Goal: Information Seeking & Learning: Learn about a topic

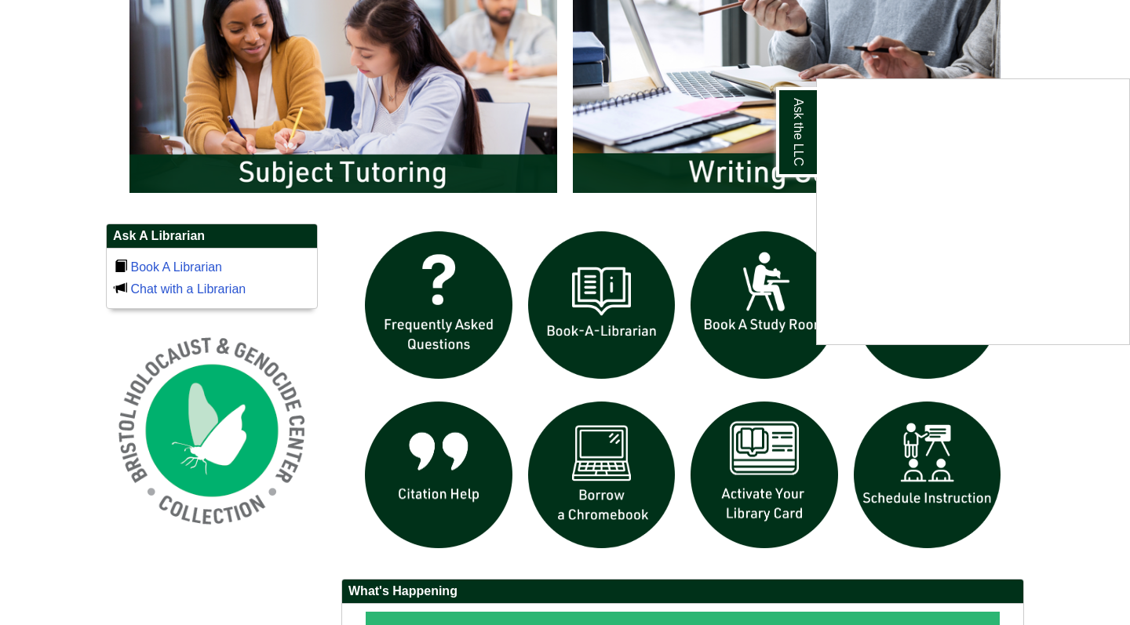
scroll to position [647, 0]
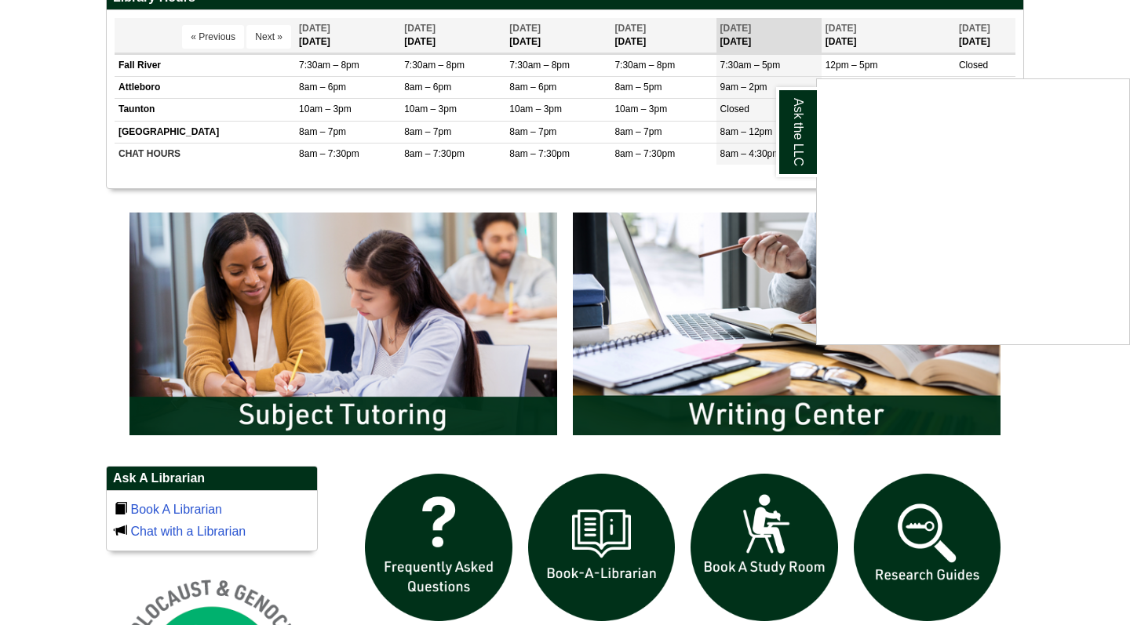
click at [947, 539] on div "Ask the LLC" at bounding box center [565, 312] width 1130 height 625
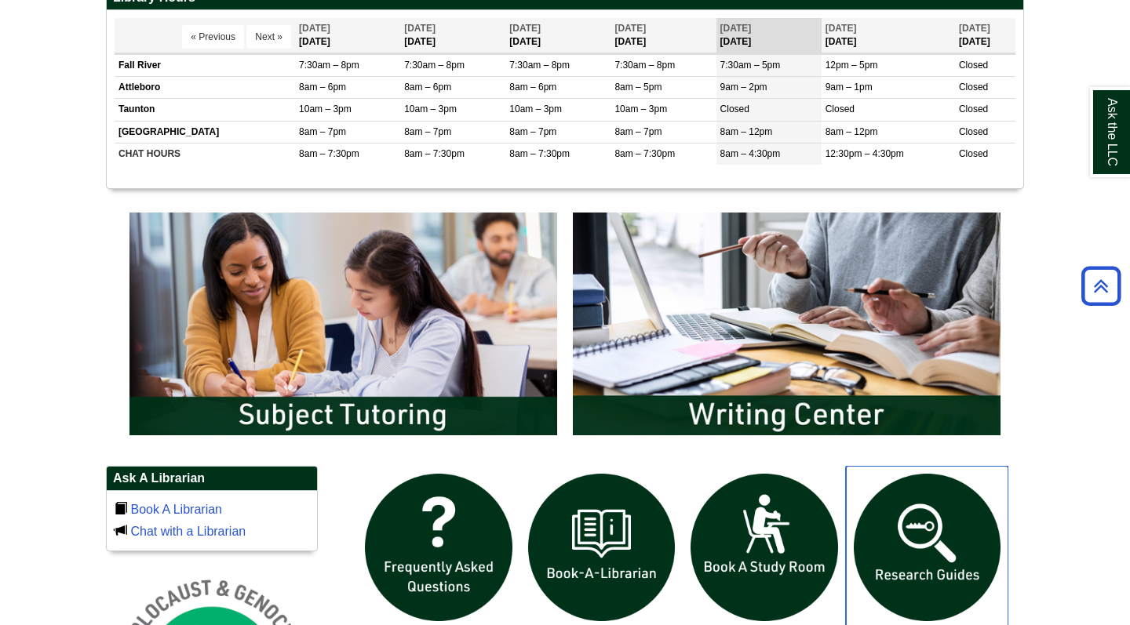
click at [927, 515] on img "slideshow" at bounding box center [927, 547] width 163 height 163
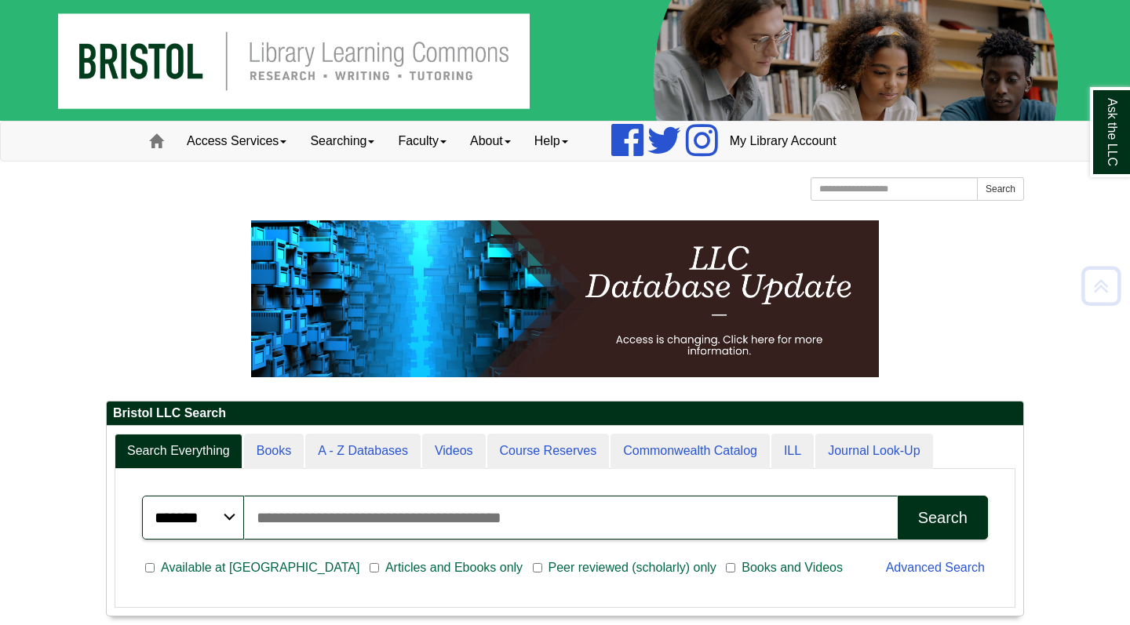
scroll to position [0, 0]
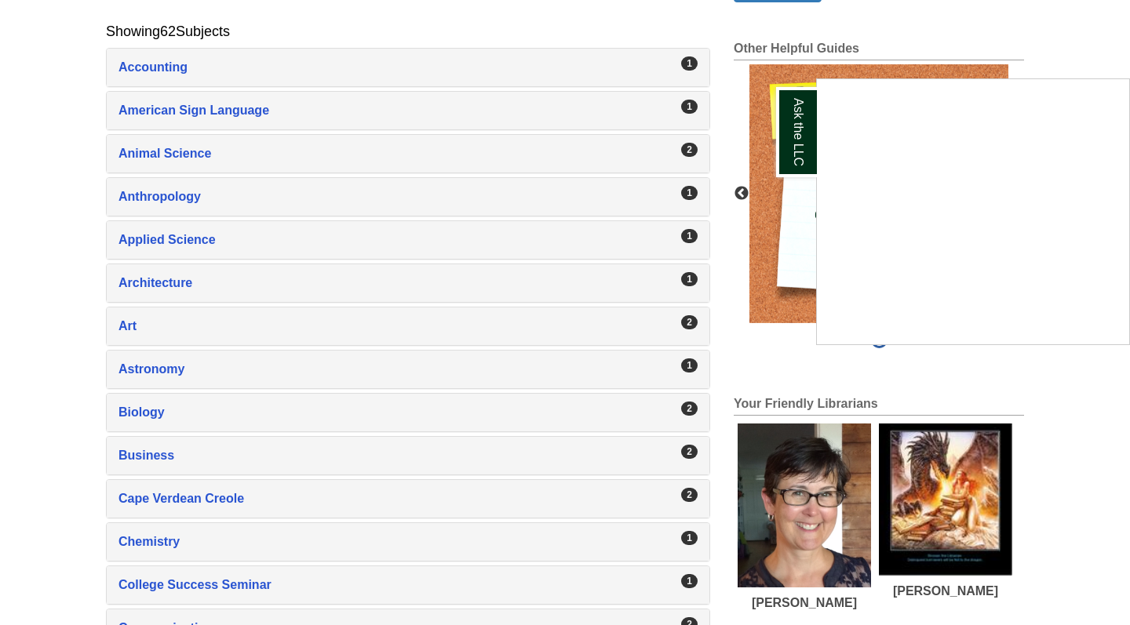
scroll to position [308, 0]
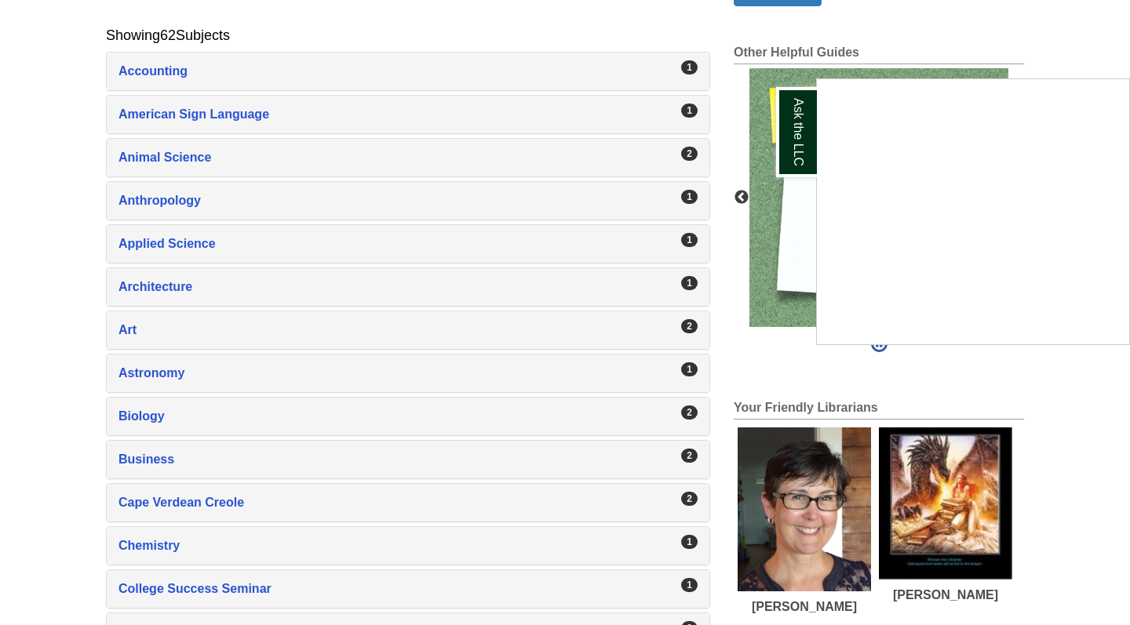
click at [572, 242] on div "Ask the LLC" at bounding box center [565, 312] width 1130 height 625
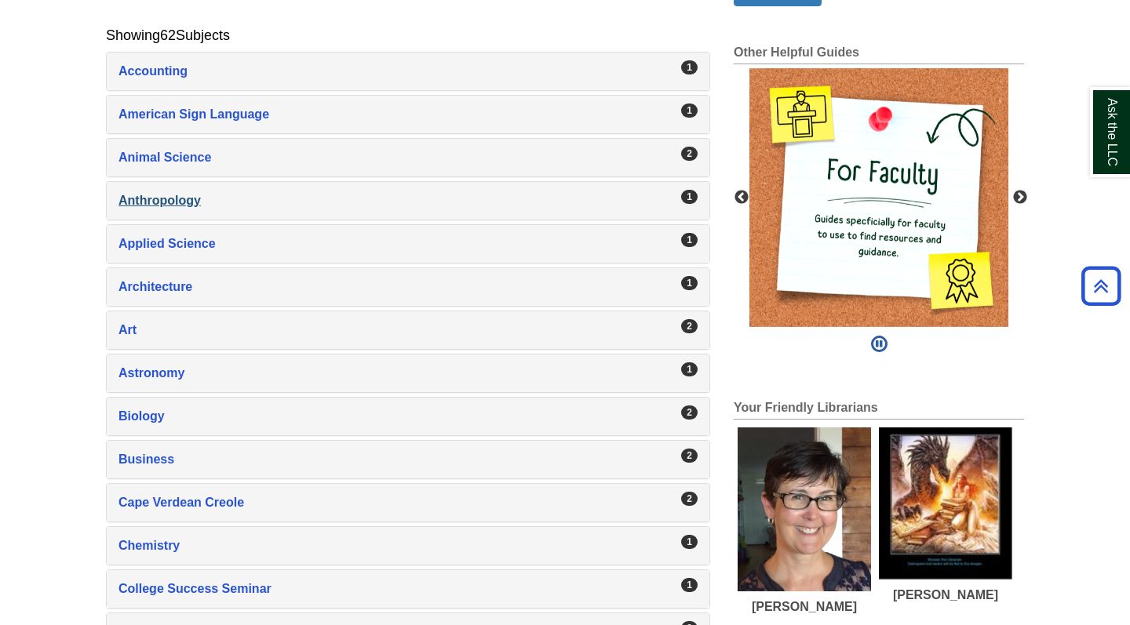
click at [506, 206] on div "Anthropology , 1 guides" at bounding box center [407, 201] width 579 height 22
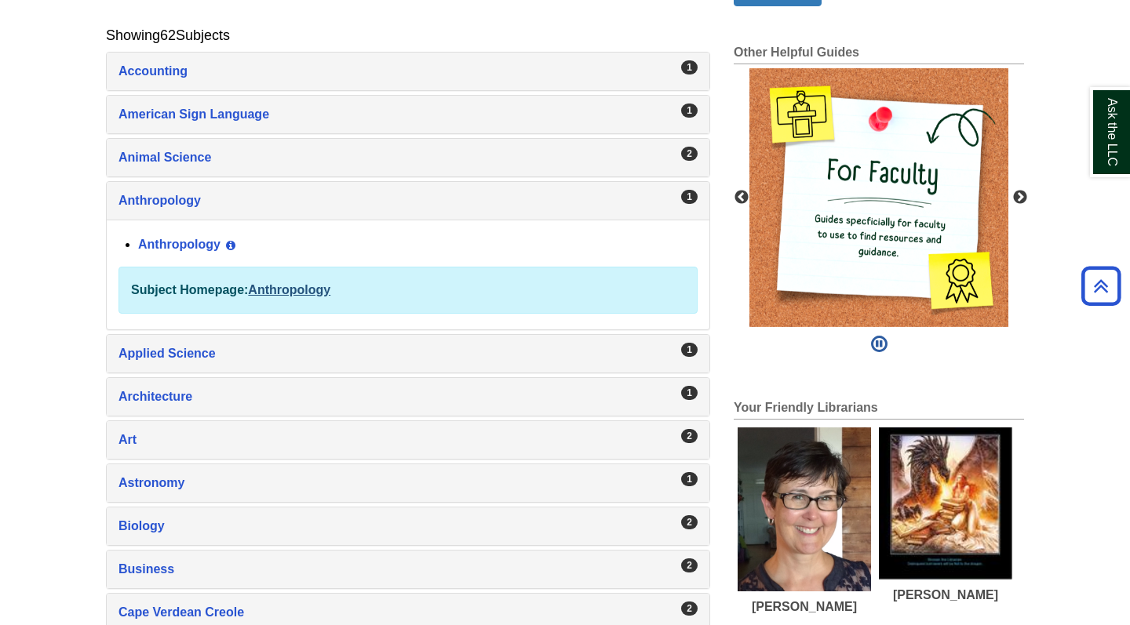
click at [303, 293] on link "Anthropology" at bounding box center [289, 289] width 82 height 13
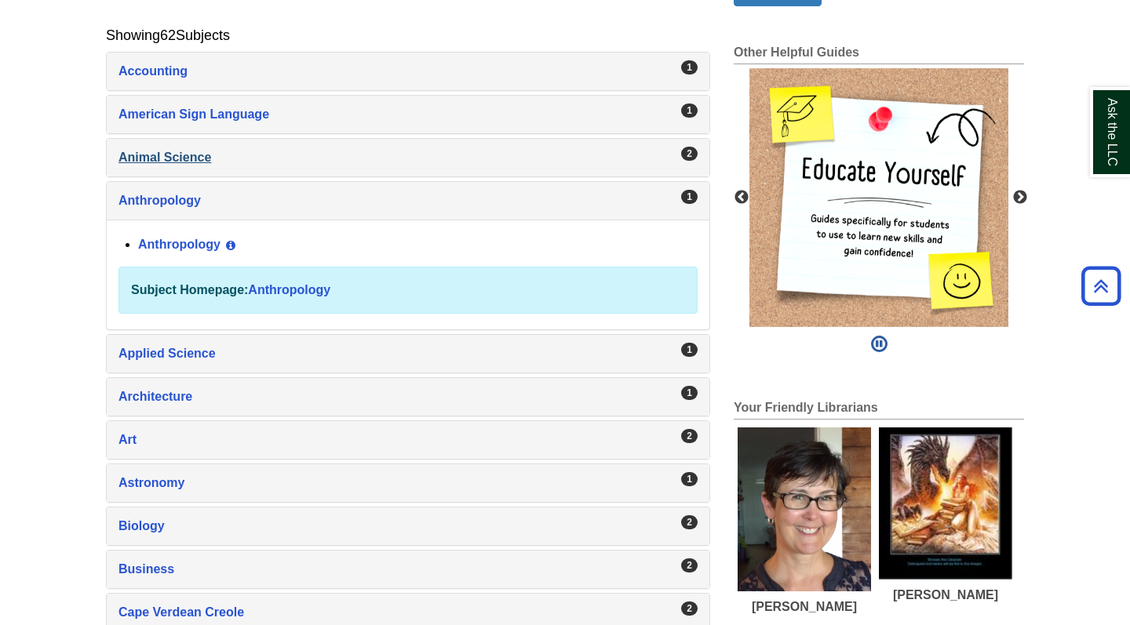
click at [195, 159] on div "Animal Science , 2 guides" at bounding box center [407, 158] width 579 height 22
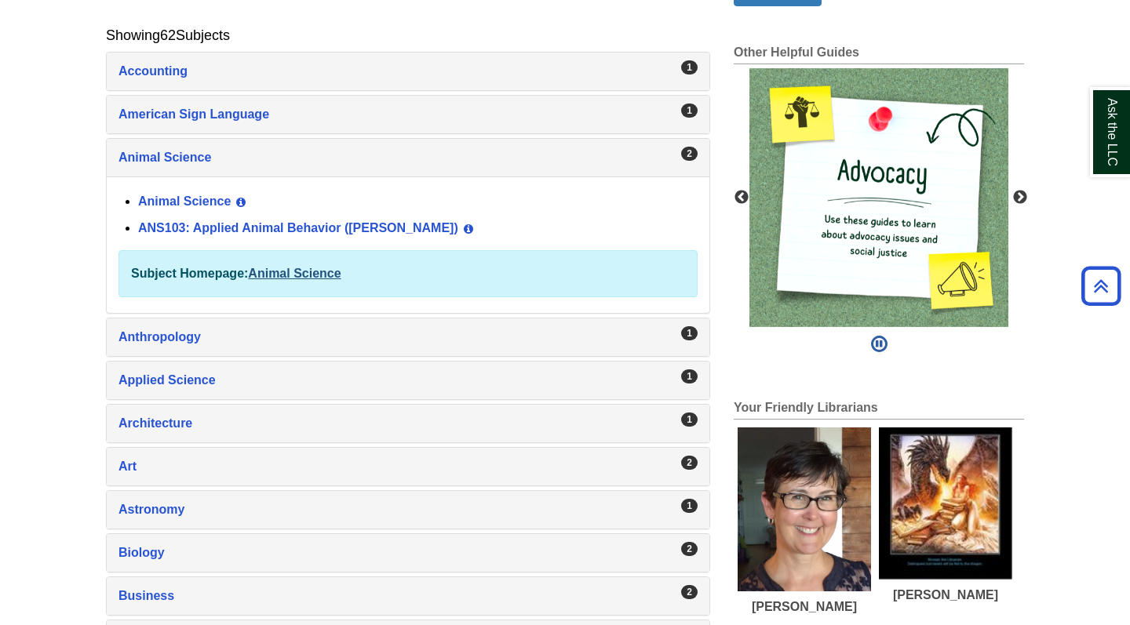
click at [303, 275] on link "Animal Science" at bounding box center [294, 273] width 93 height 13
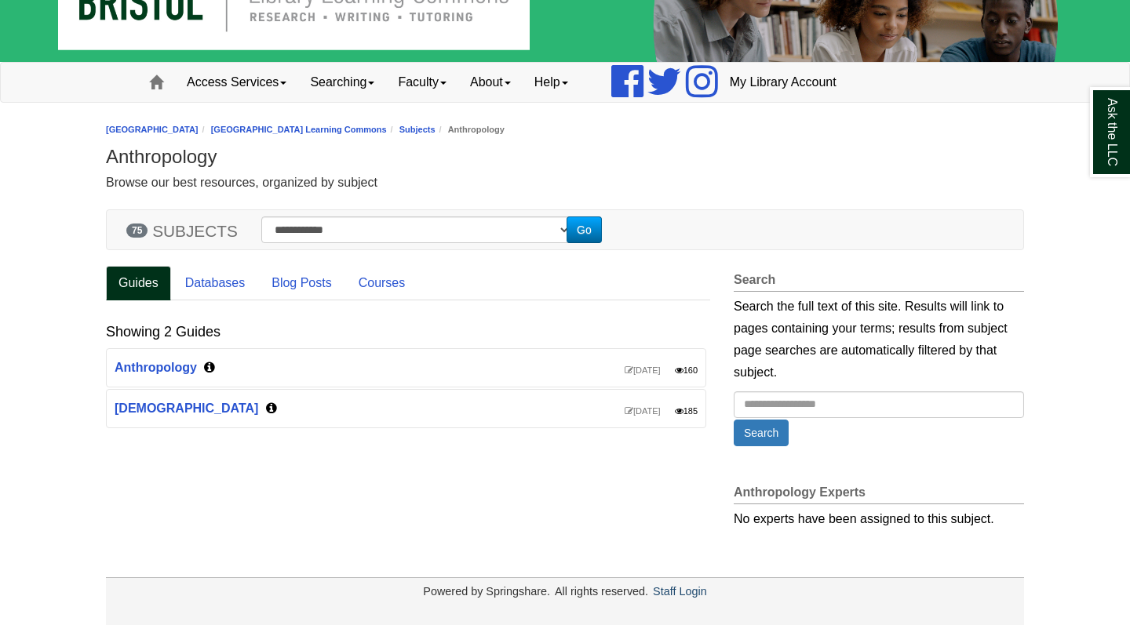
scroll to position [58, 0]
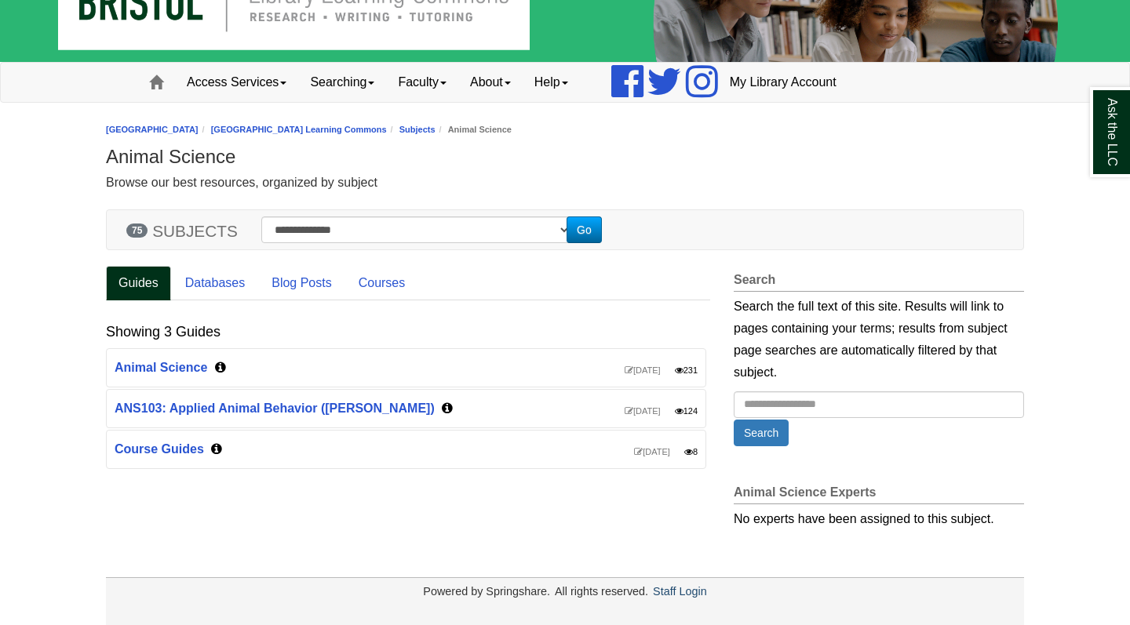
scroll to position [58, 0]
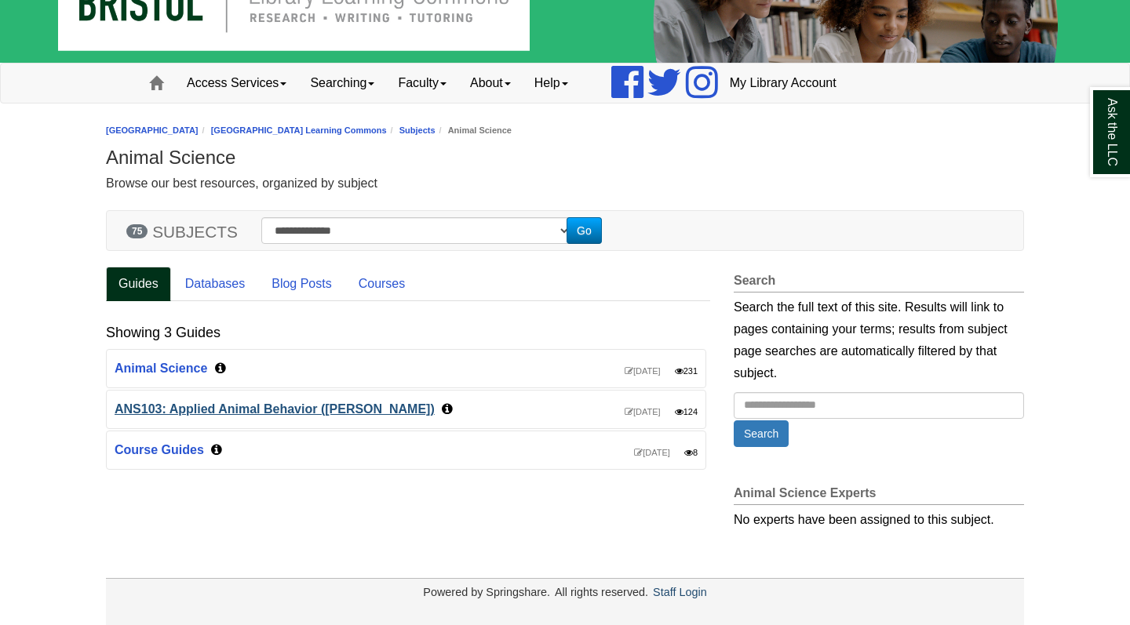
click at [212, 406] on link "ANS103: Applied Animal Behavior ([PERSON_NAME])" at bounding box center [275, 408] width 320 height 13
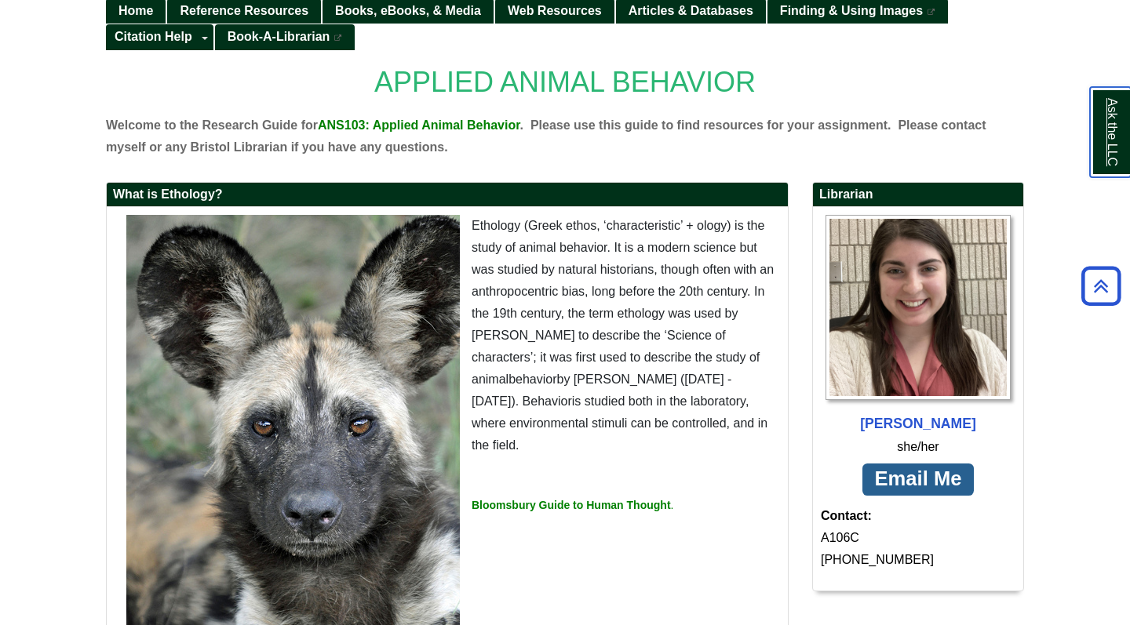
scroll to position [195, 0]
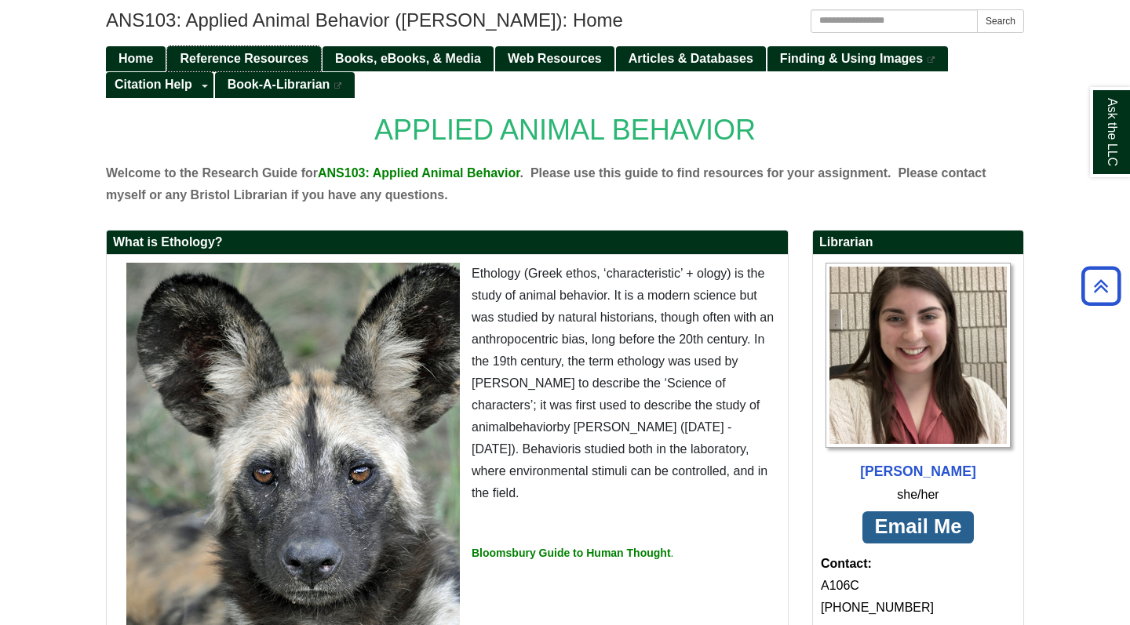
click at [258, 56] on span "Reference Resources" at bounding box center [244, 58] width 129 height 13
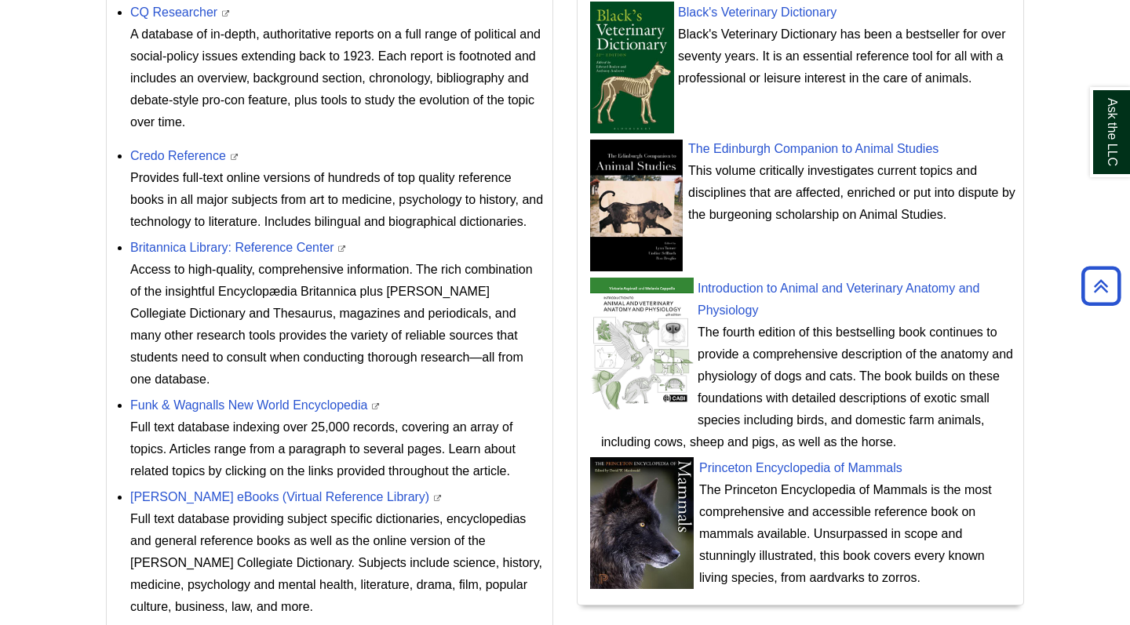
scroll to position [635, 0]
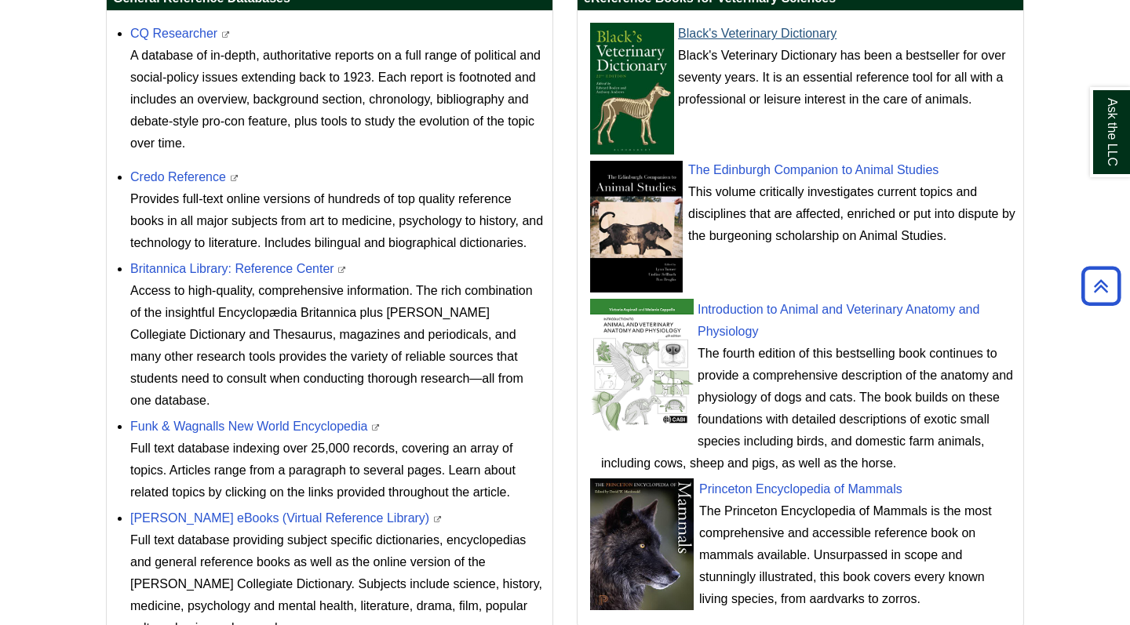
click at [657, 58] on img at bounding box center [631, 89] width 85 height 133
click at [808, 488] on link "Princeton Encyclopedia of Mammals" at bounding box center [800, 489] width 203 height 13
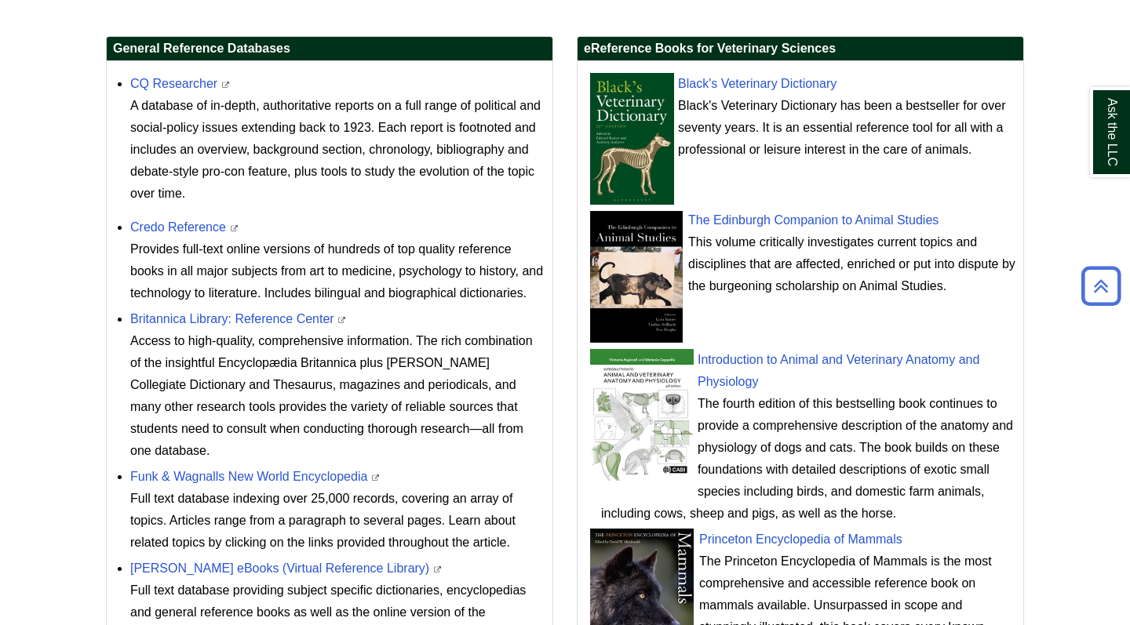
scroll to position [598, 0]
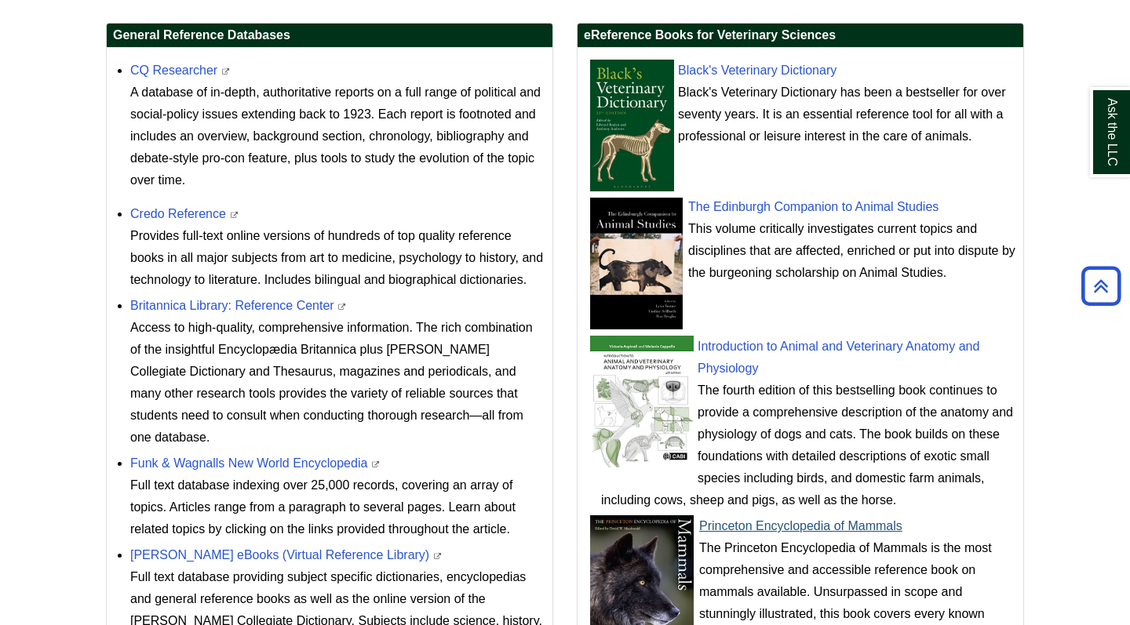
click at [723, 530] on link "Princeton Encyclopedia of Mammals" at bounding box center [800, 525] width 203 height 13
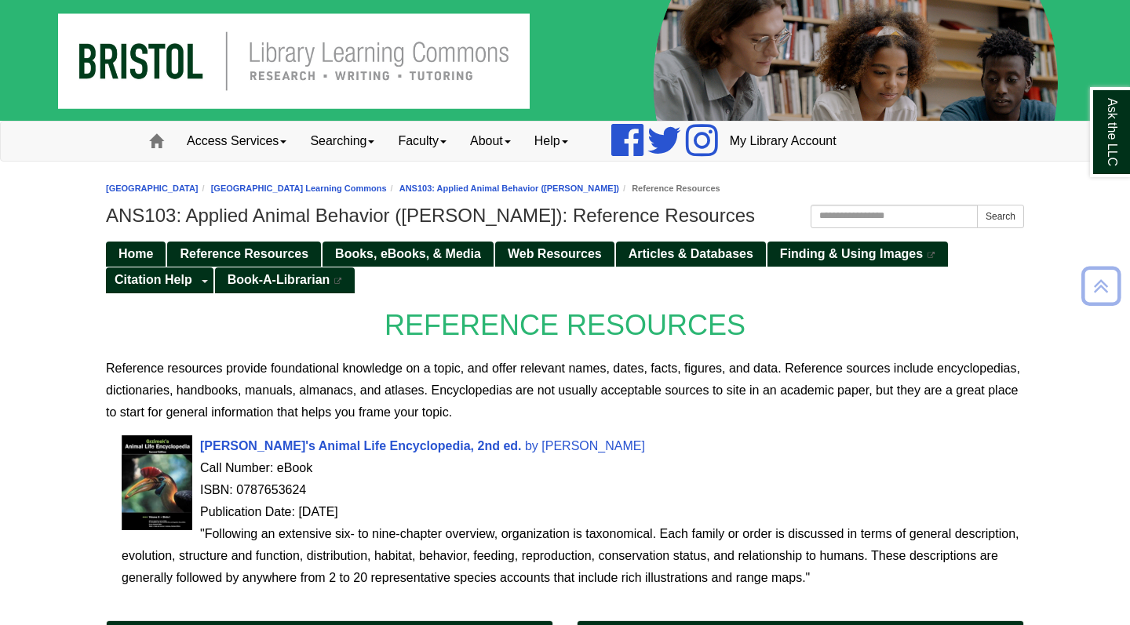
scroll to position [0, 0]
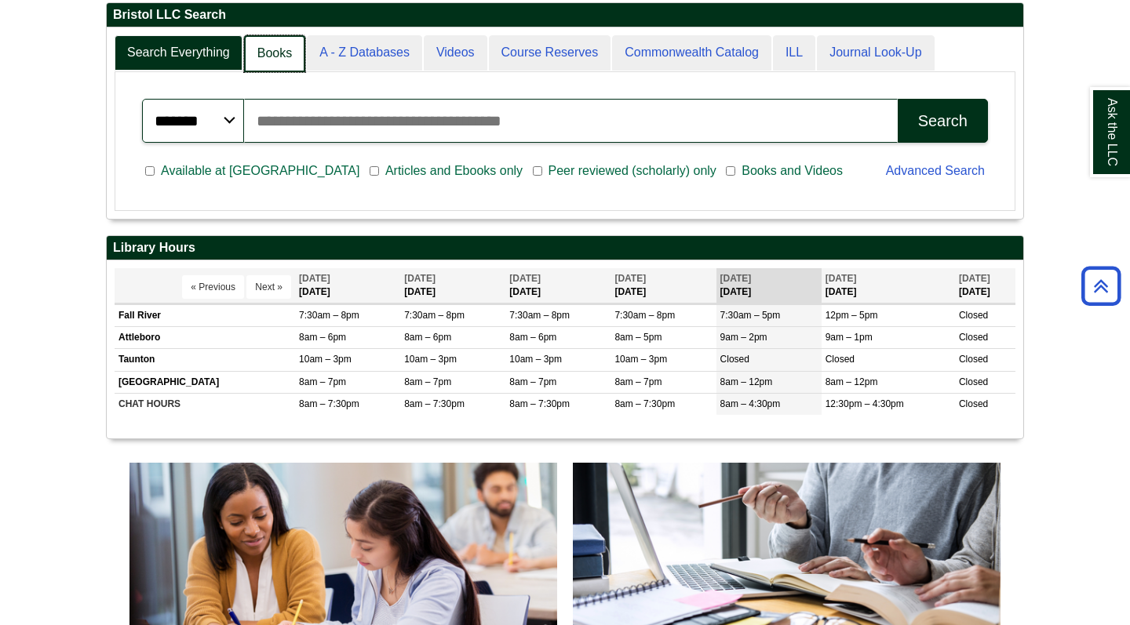
scroll to position [8, 8]
click at [270, 48] on link "Books" at bounding box center [274, 53] width 61 height 37
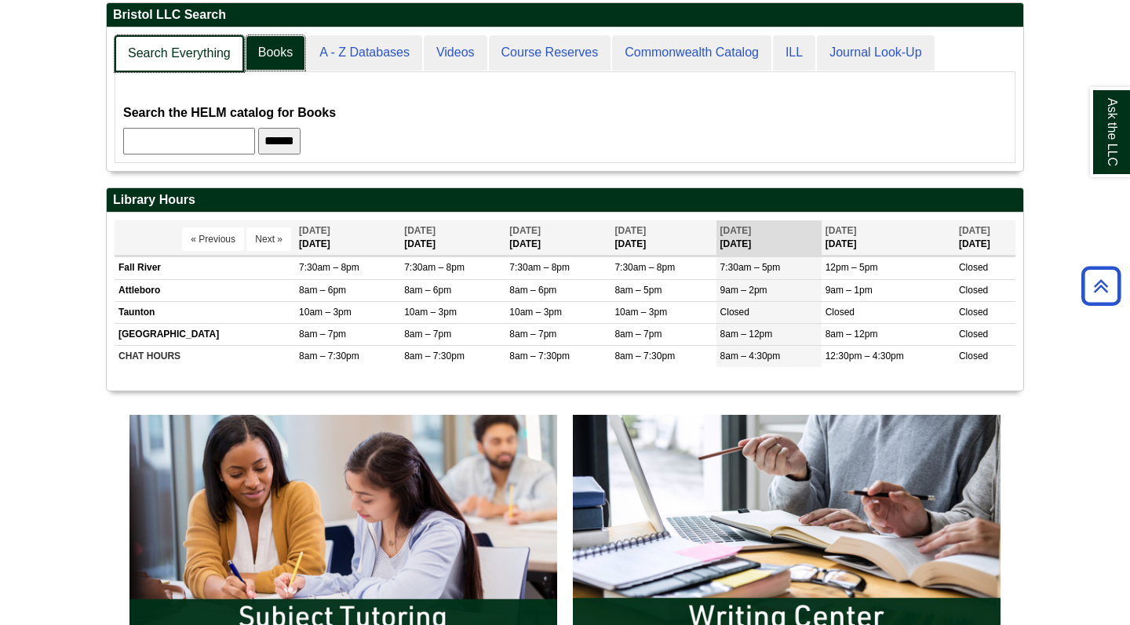
scroll to position [143, 916]
click at [215, 51] on link "Search Everything" at bounding box center [179, 53] width 129 height 37
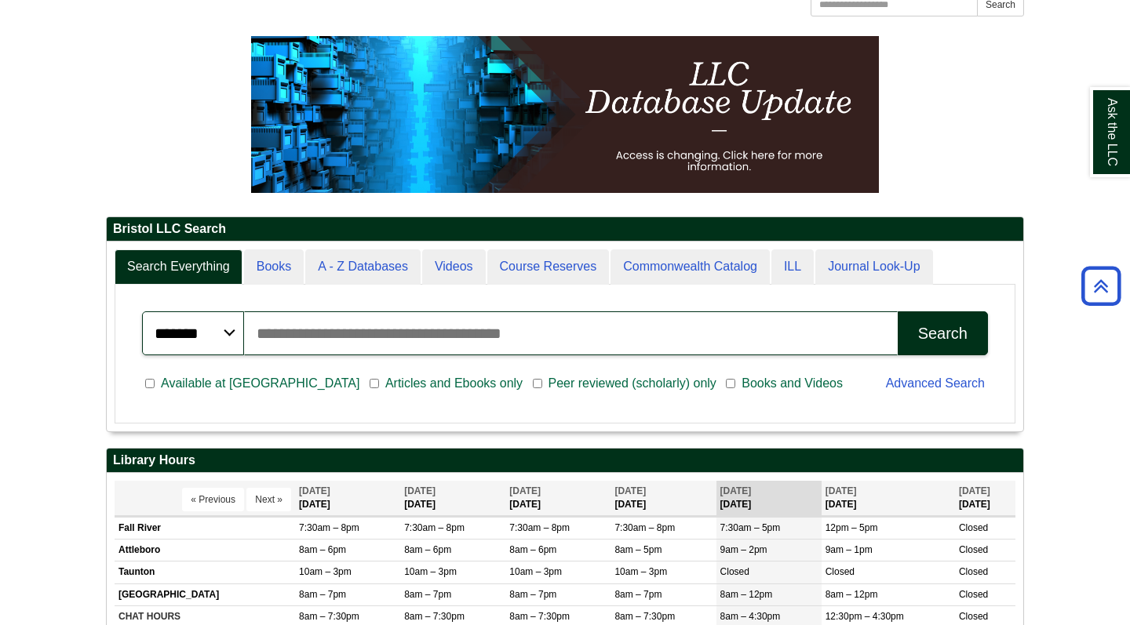
scroll to position [189, 916]
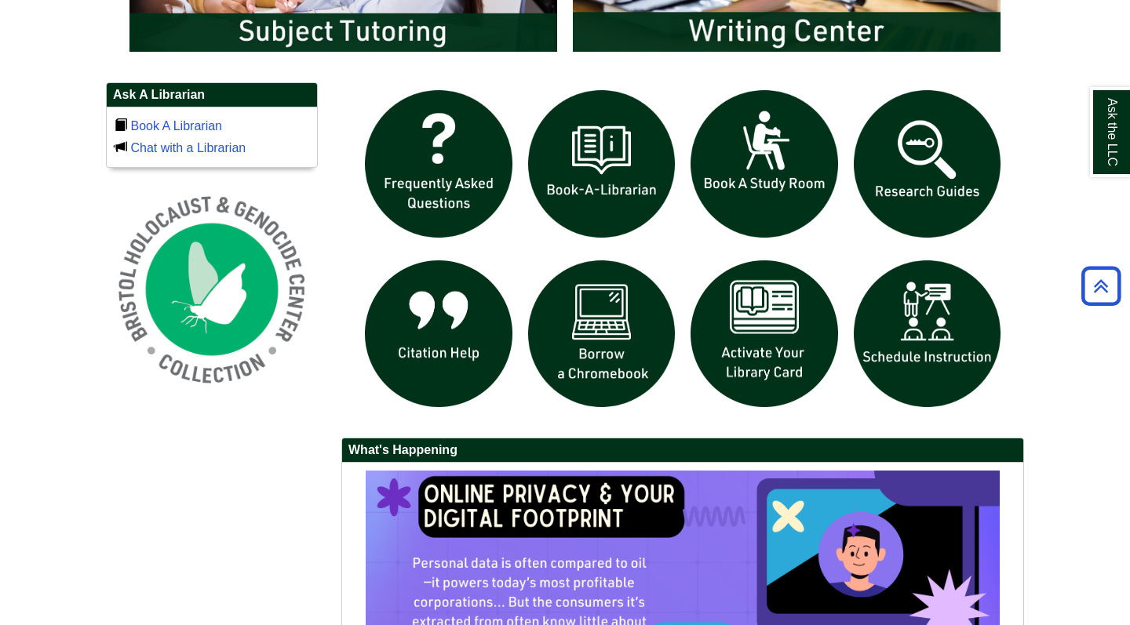
scroll to position [1034, 0]
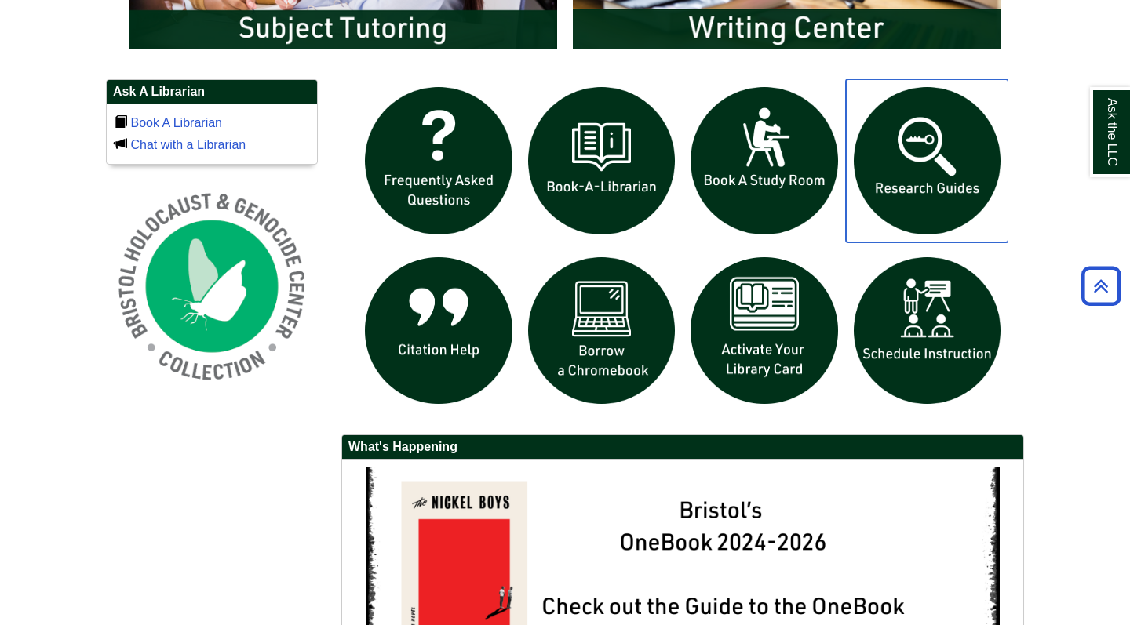
click at [912, 188] on img "slideshow" at bounding box center [927, 160] width 163 height 163
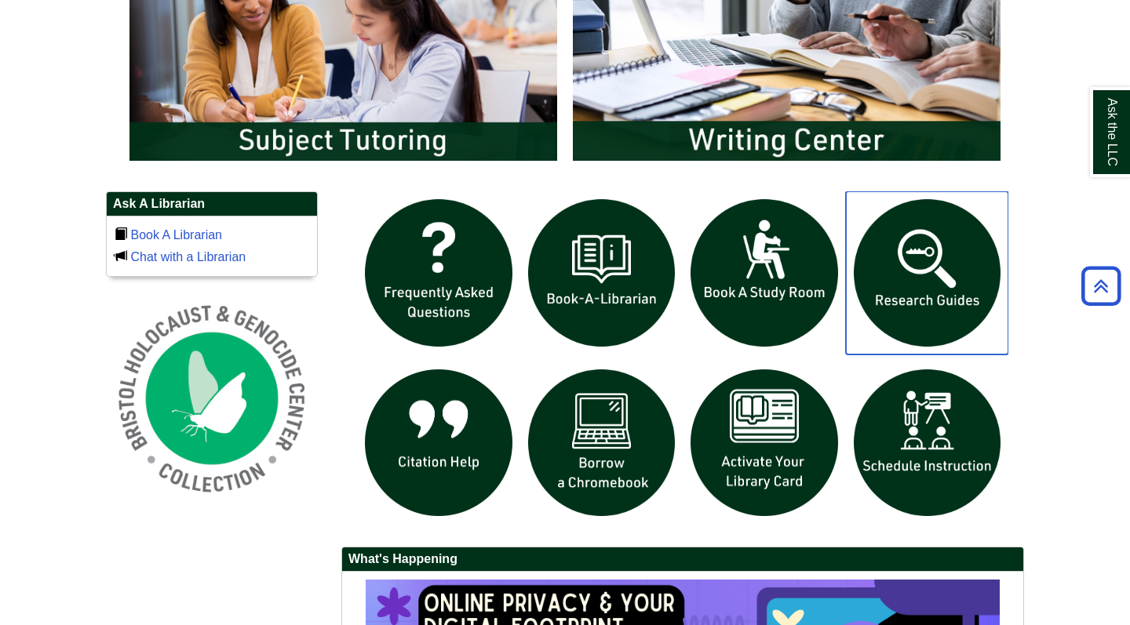
scroll to position [923, 0]
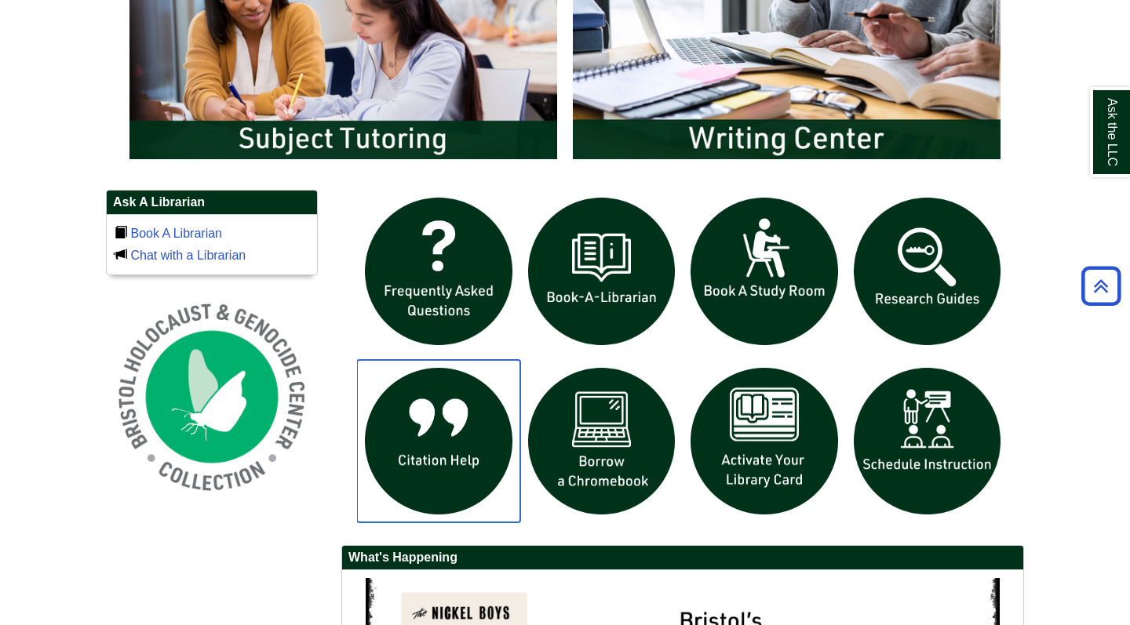
click at [403, 439] on img "slideshow" at bounding box center [438, 441] width 163 height 163
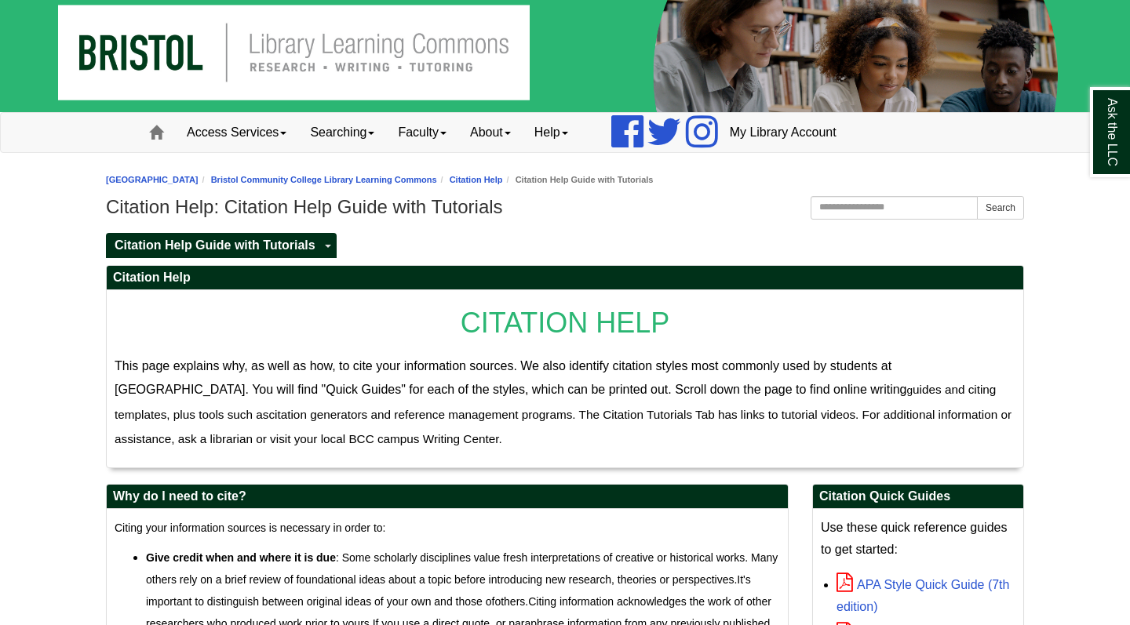
scroll to position [11, 0]
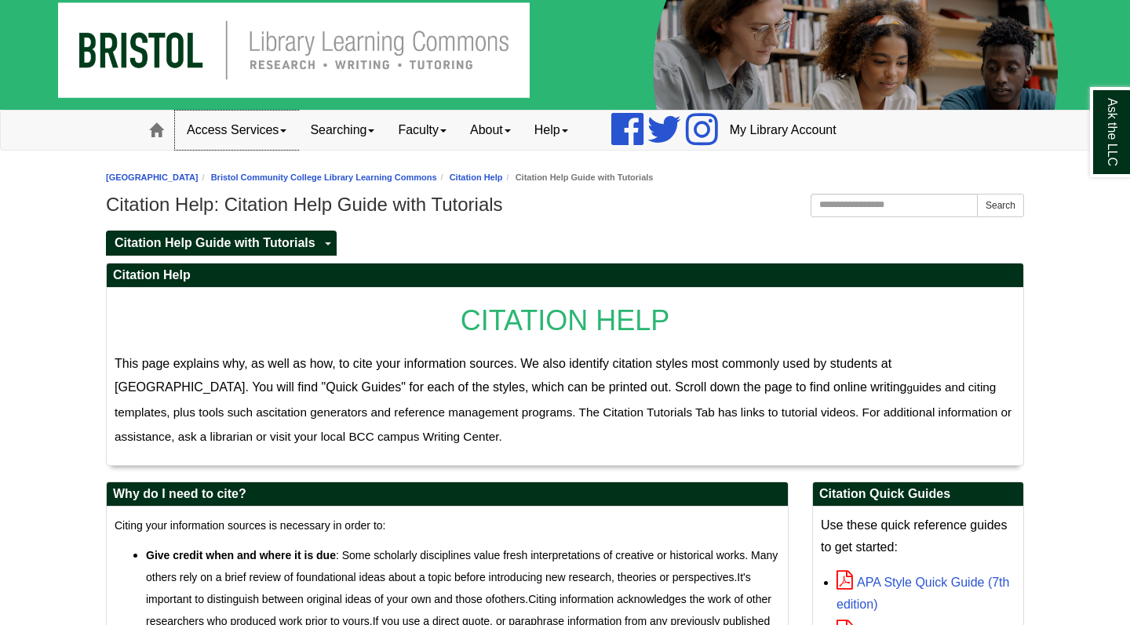
click at [220, 129] on link "Access Services" at bounding box center [236, 130] width 123 height 39
click at [338, 133] on link "Searching" at bounding box center [342, 130] width 88 height 39
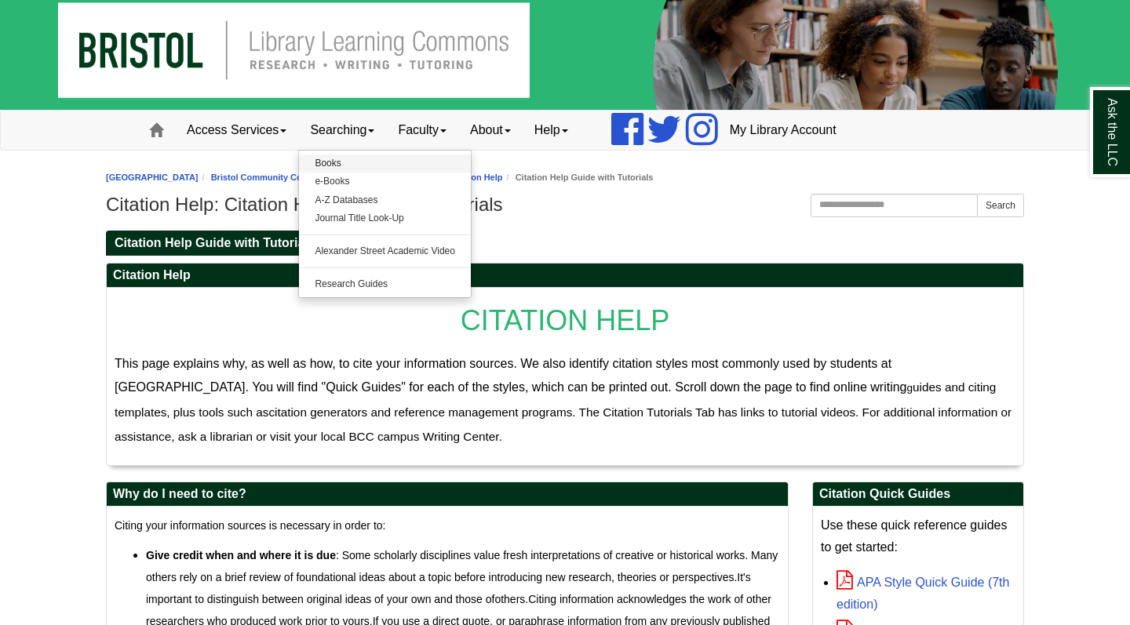
click at [348, 161] on link "Books" at bounding box center [385, 164] width 172 height 18
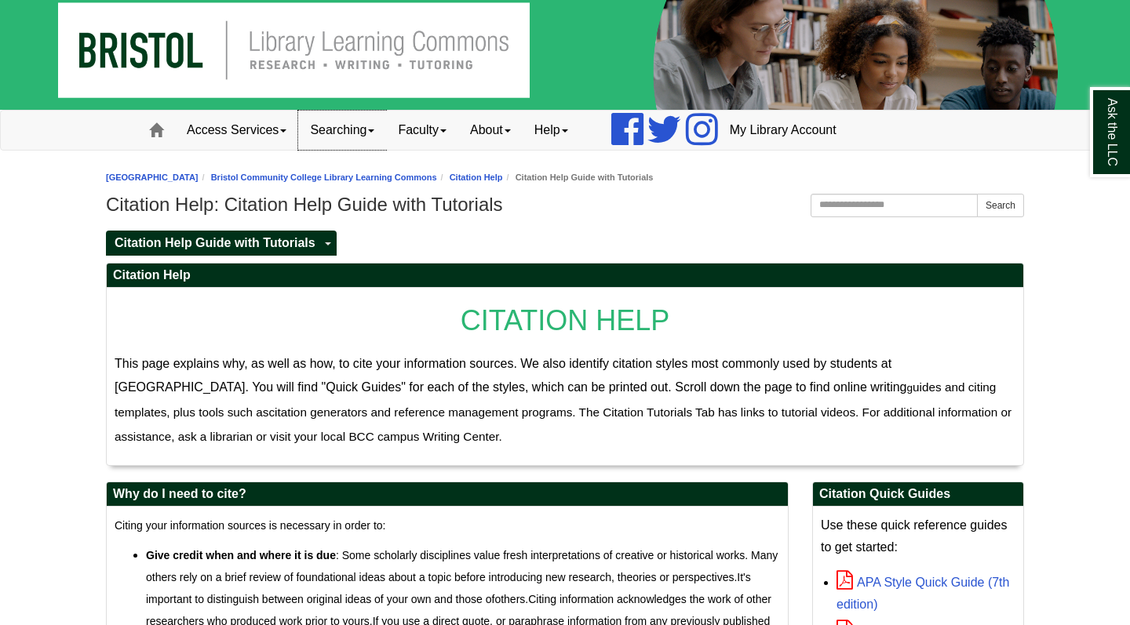
click at [366, 137] on link "Searching" at bounding box center [342, 130] width 88 height 39
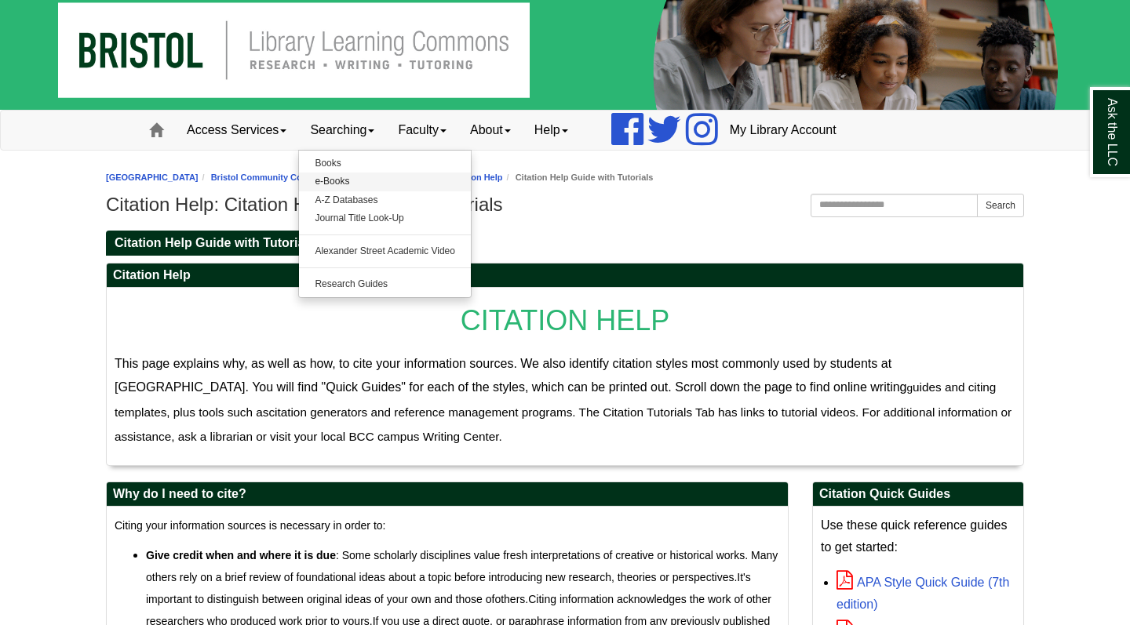
click at [386, 186] on link "e-Books" at bounding box center [385, 182] width 172 height 18
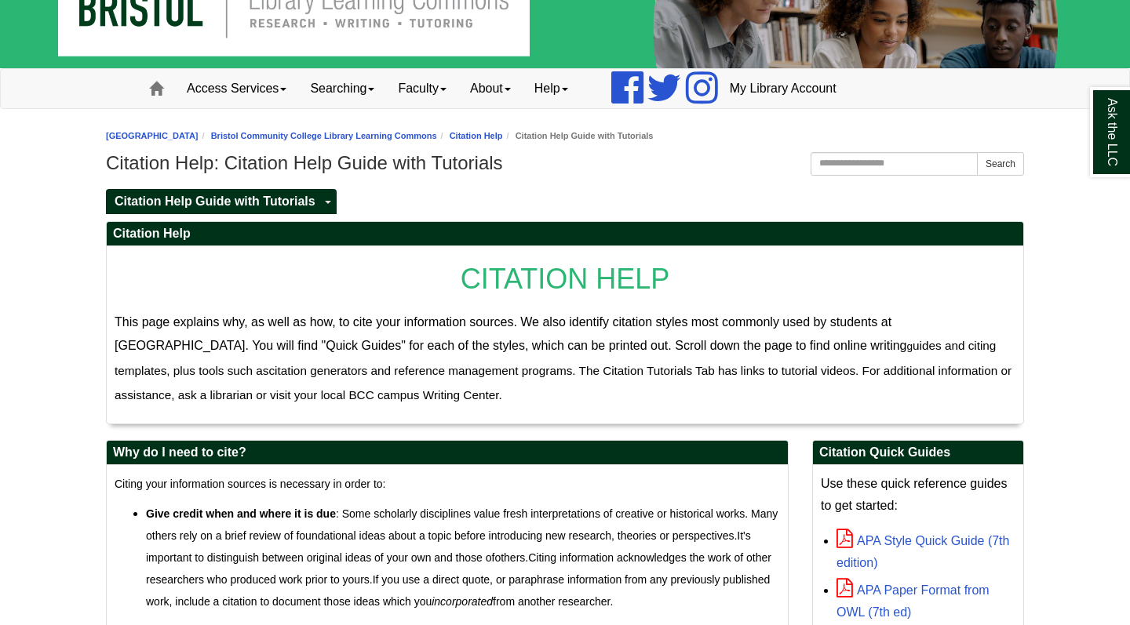
scroll to position [56, 0]
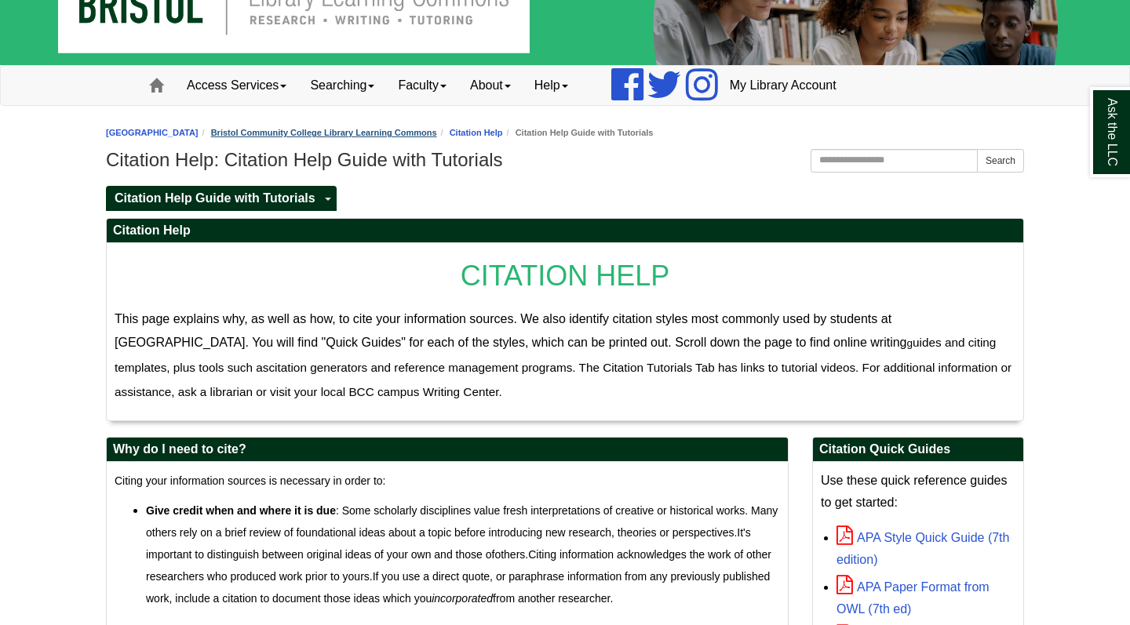
click at [268, 132] on link "Bristol Community College Library Learning Commons" at bounding box center [324, 132] width 226 height 9
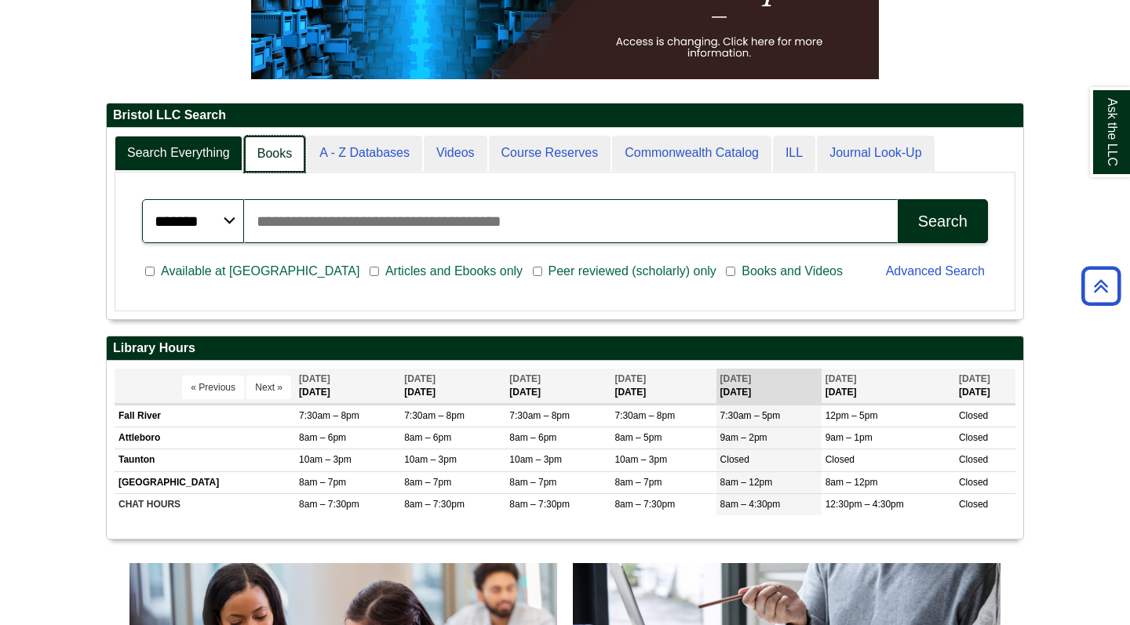
scroll to position [8, 8]
click at [274, 166] on link "Books" at bounding box center [274, 154] width 61 height 37
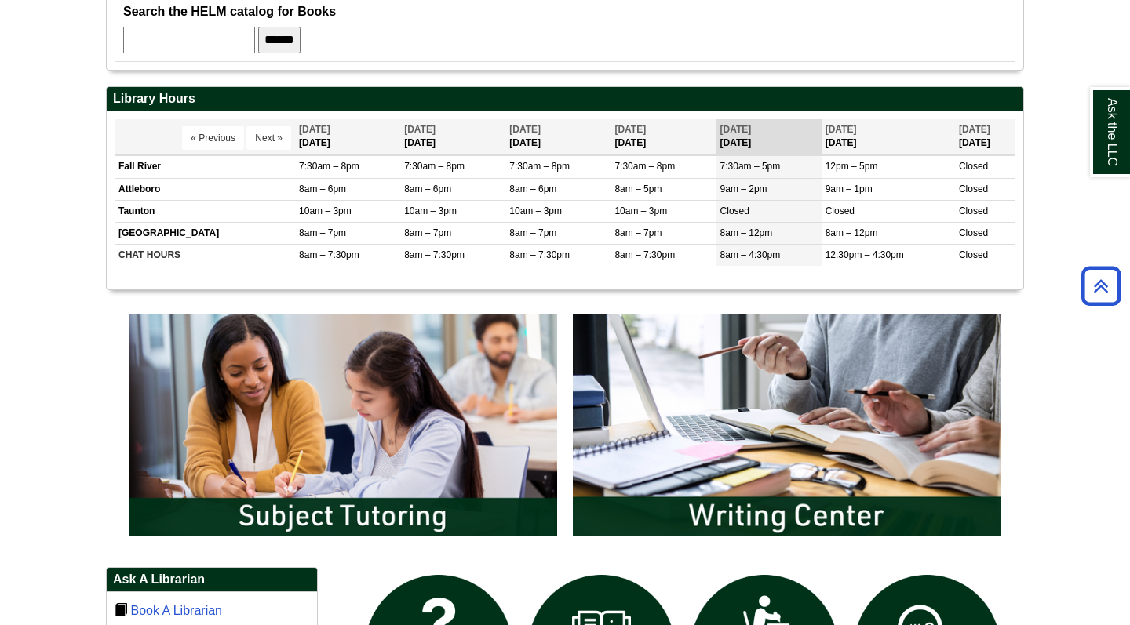
scroll to position [502, 0]
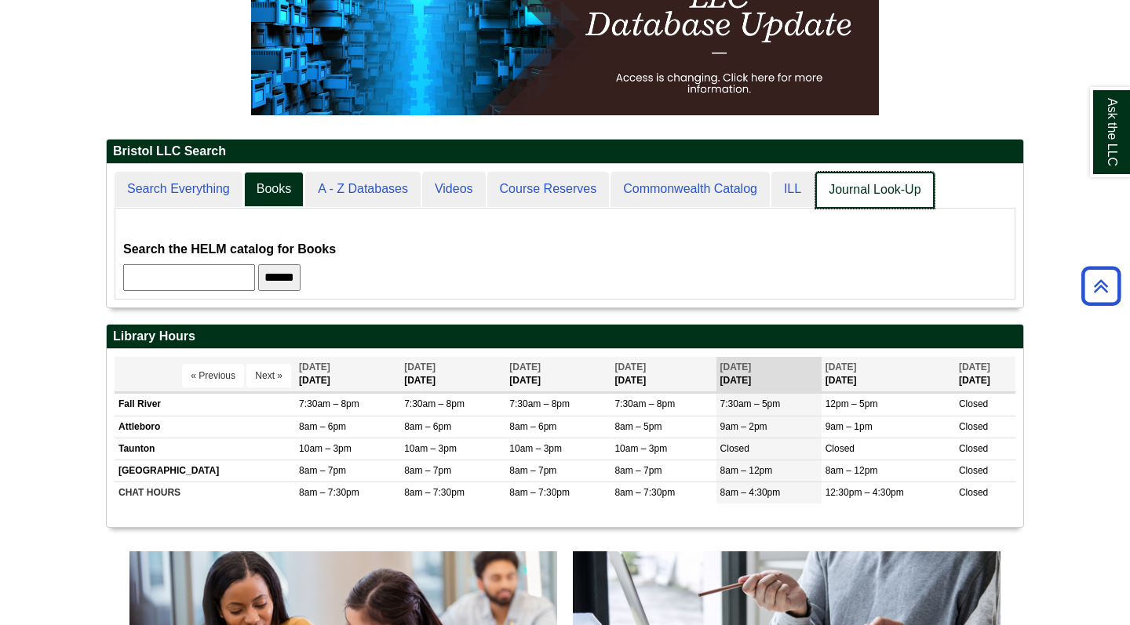
click at [829, 188] on link "Journal Look-Up" at bounding box center [874, 190] width 118 height 37
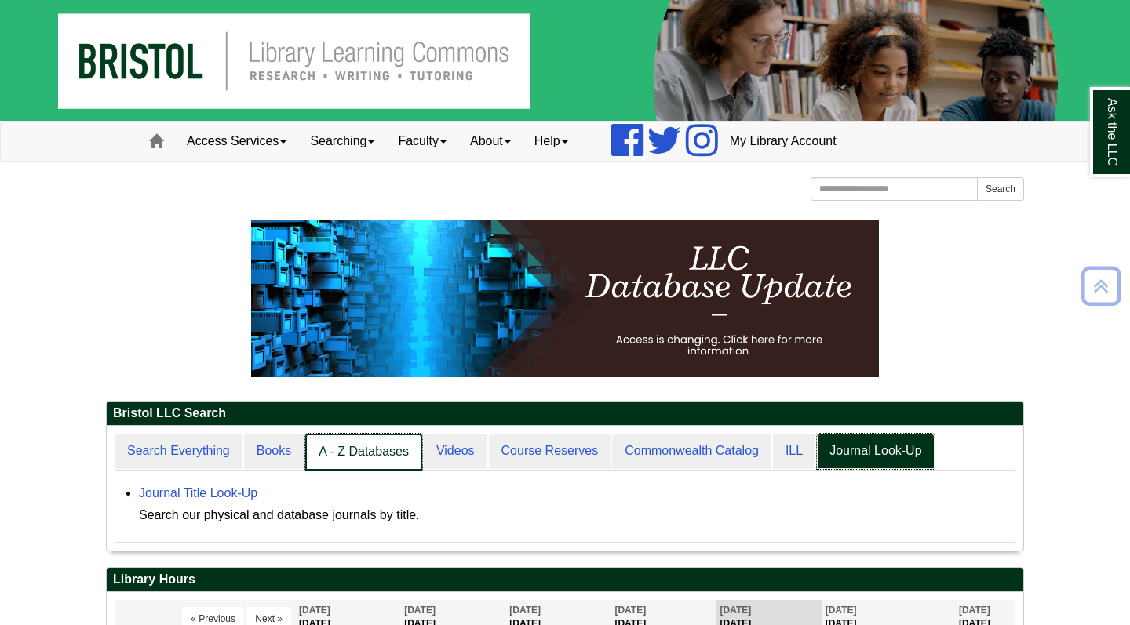
scroll to position [8, 8]
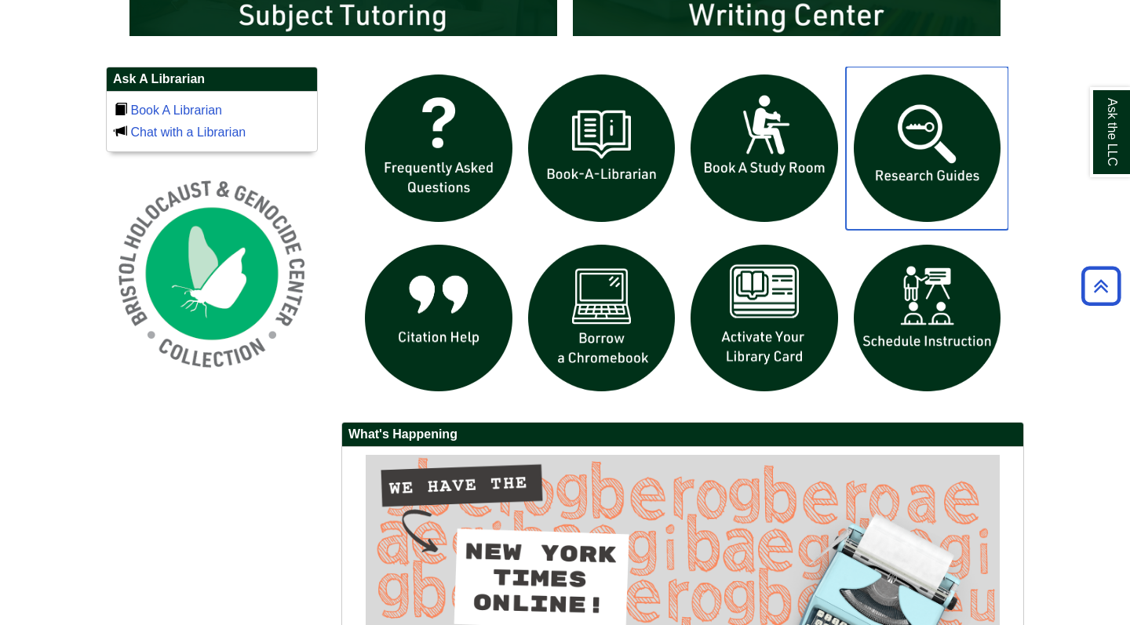
click at [876, 172] on img "slideshow" at bounding box center [927, 148] width 163 height 163
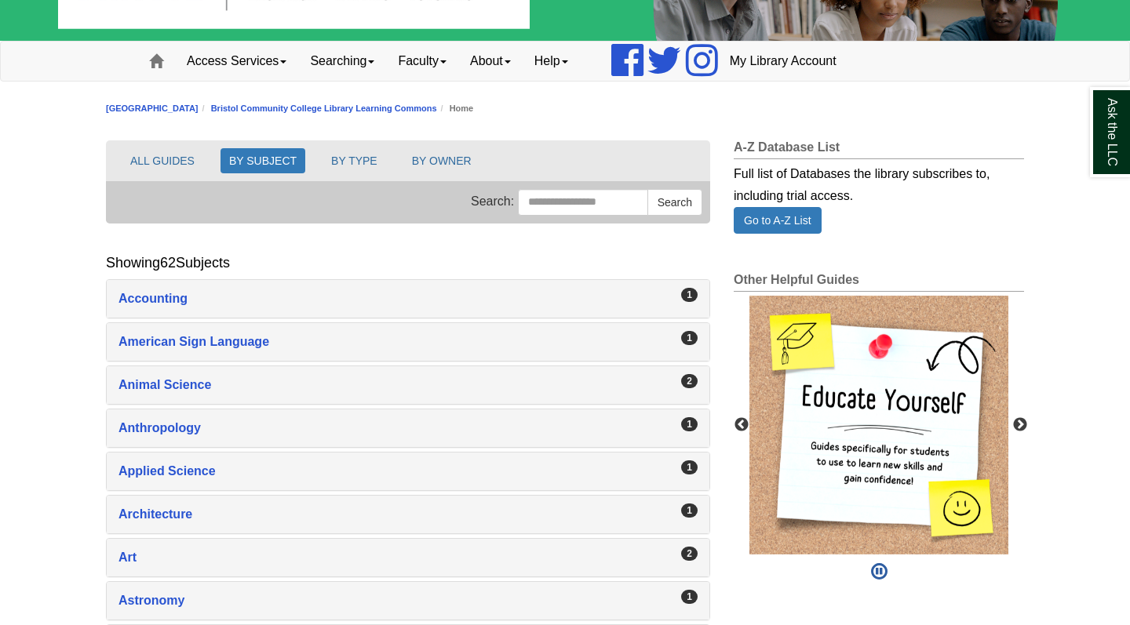
scroll to position [125, 0]
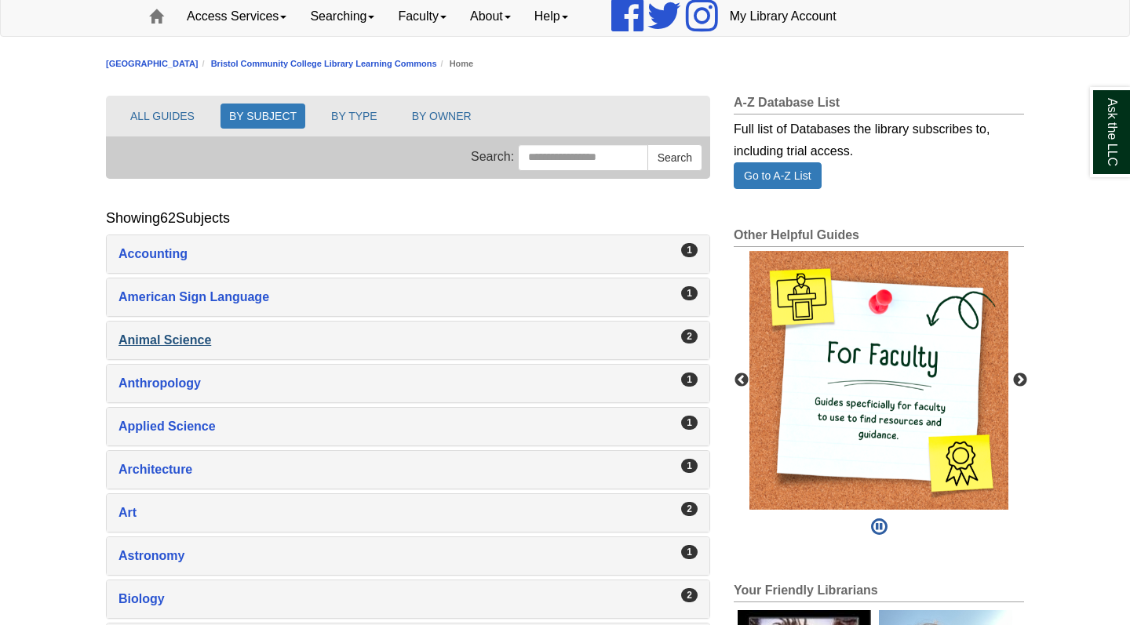
click at [204, 347] on div "Animal Science , 2 guides" at bounding box center [407, 341] width 579 height 22
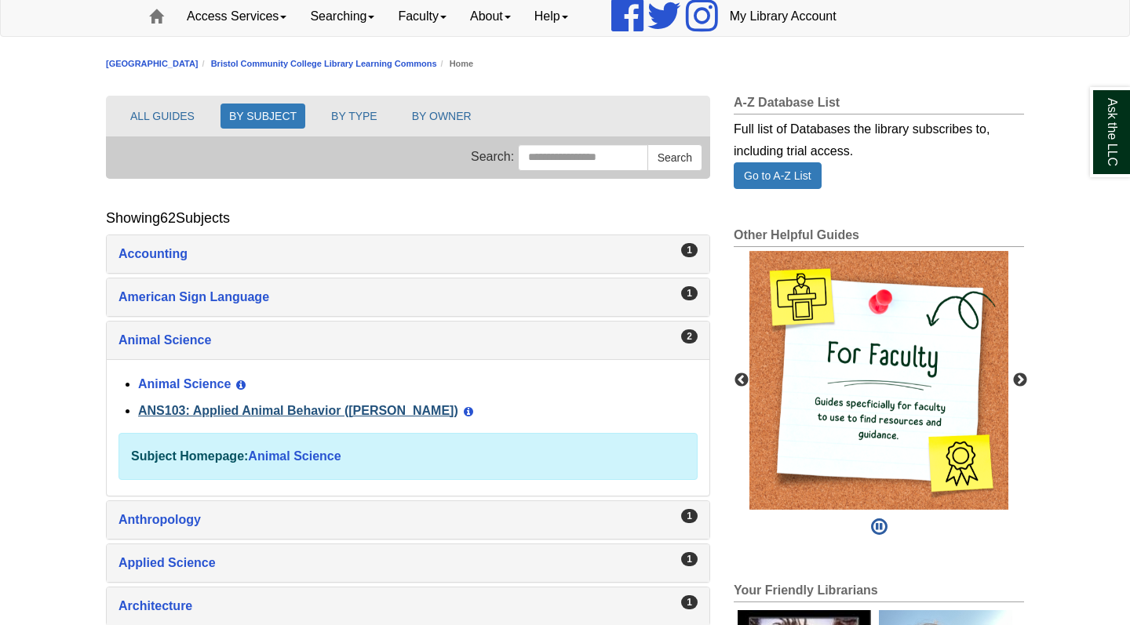
click at [234, 414] on link "ANS103: Applied Animal Behavior ([PERSON_NAME])" at bounding box center [298, 410] width 320 height 13
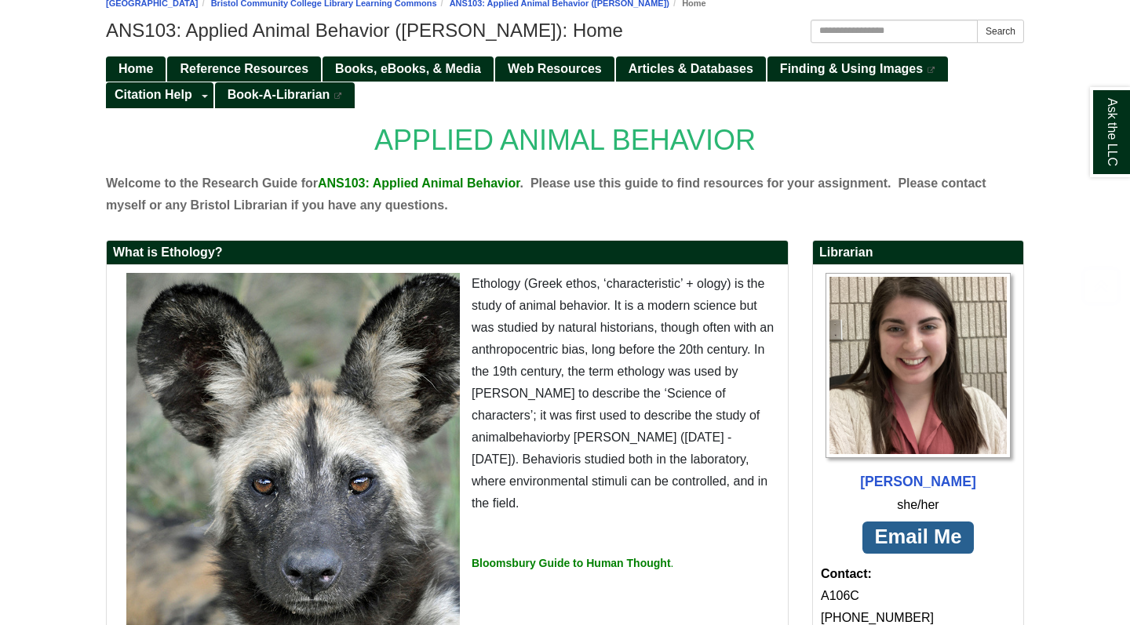
scroll to position [186, 0]
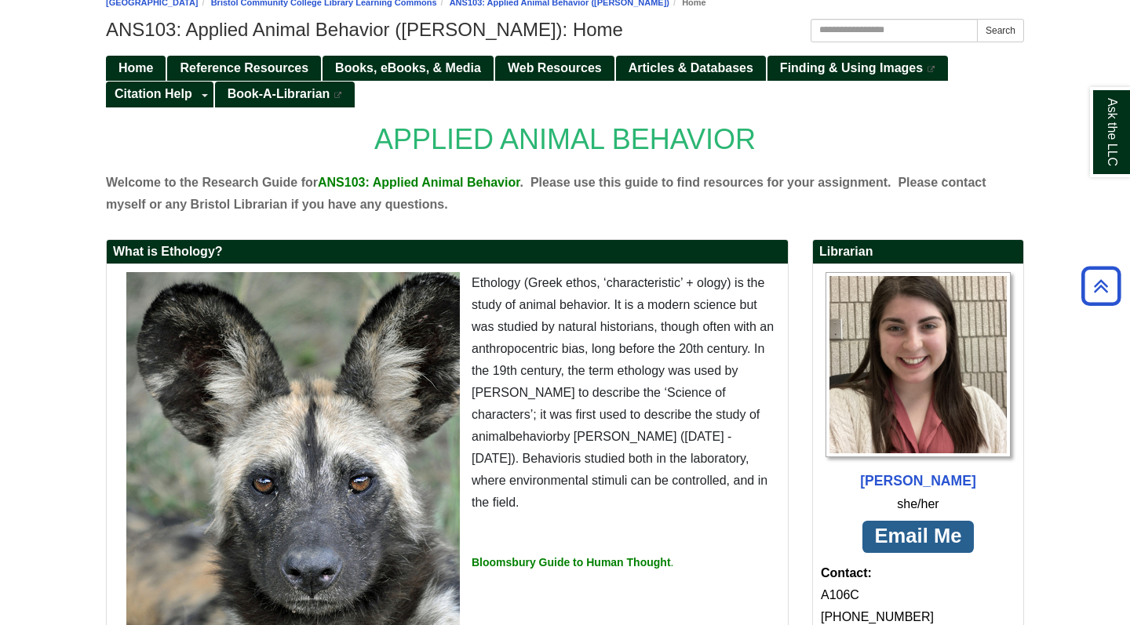
click at [562, 81] on ul "Home Reference Resources Books, eBooks, & Media Web Resources Articles & Databa…" at bounding box center [565, 80] width 918 height 53
click at [563, 76] on link "Web Resources" at bounding box center [554, 69] width 119 height 26
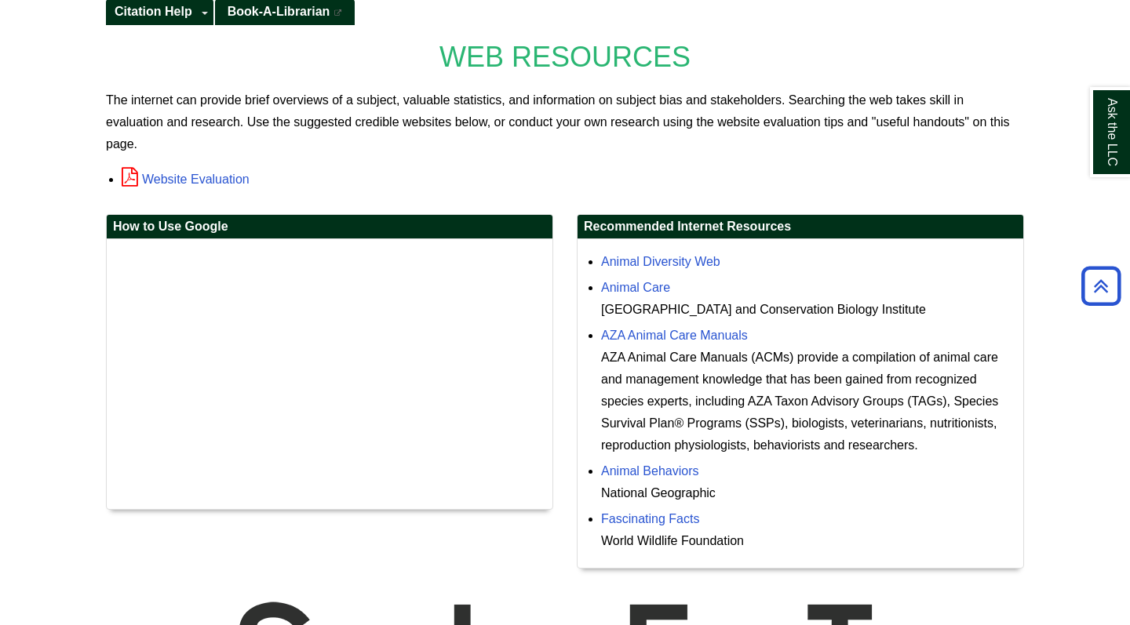
scroll to position [300, 0]
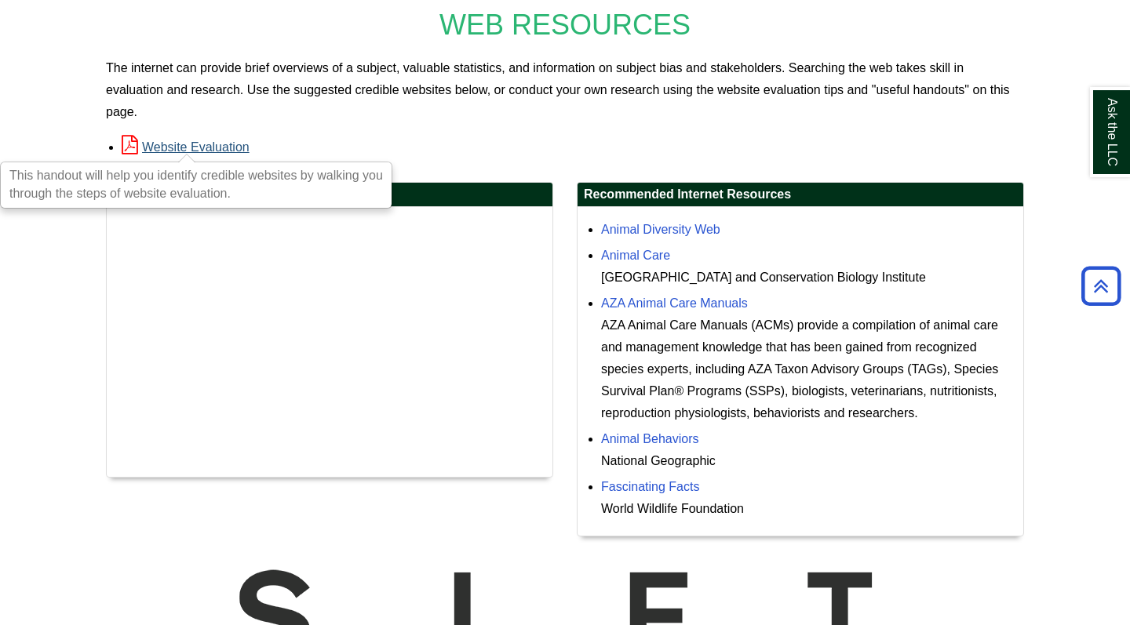
click at [202, 150] on link "Website Evaluation" at bounding box center [186, 146] width 128 height 13
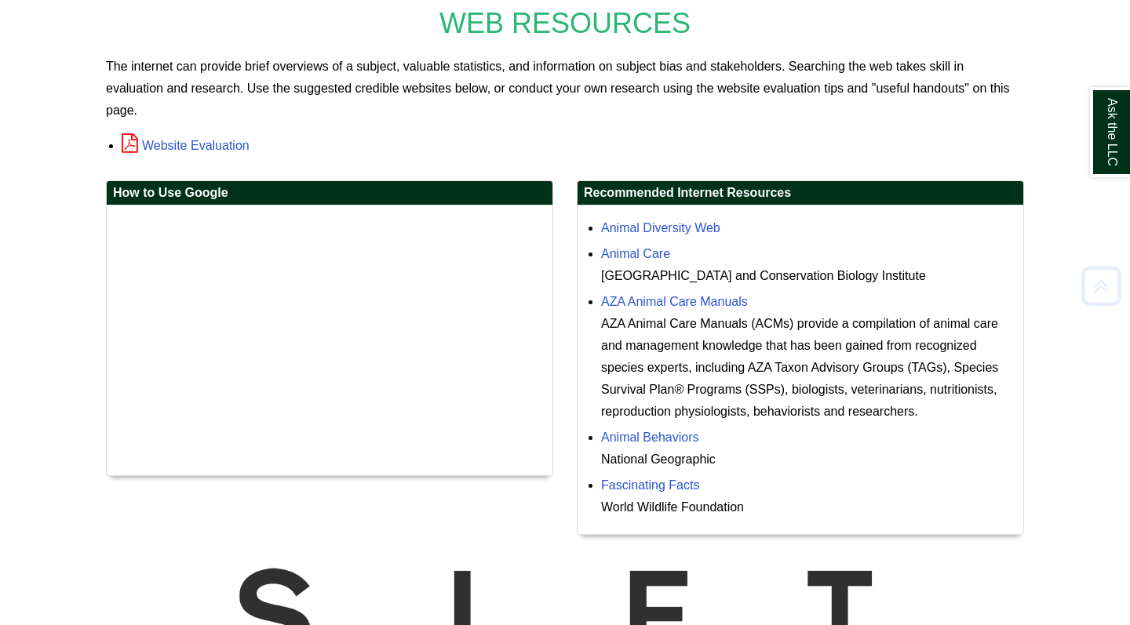
scroll to position [304, 0]
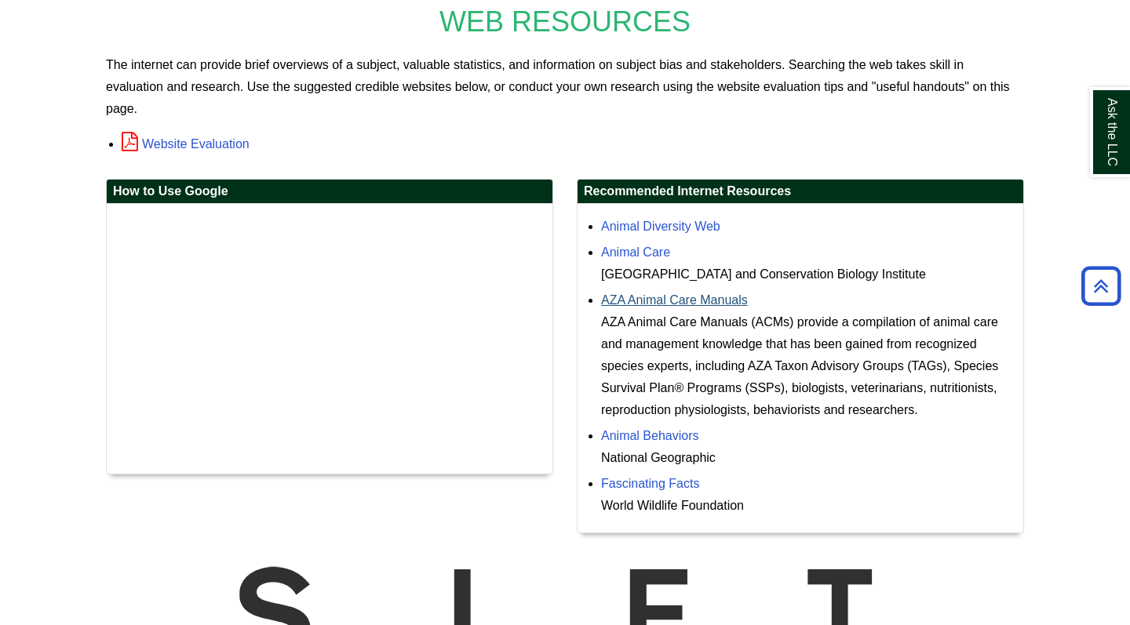
click at [686, 303] on link "AZA Animal Care Manuals" at bounding box center [674, 299] width 147 height 13
